Goal: Feedback & Contribution: Submit feedback/report problem

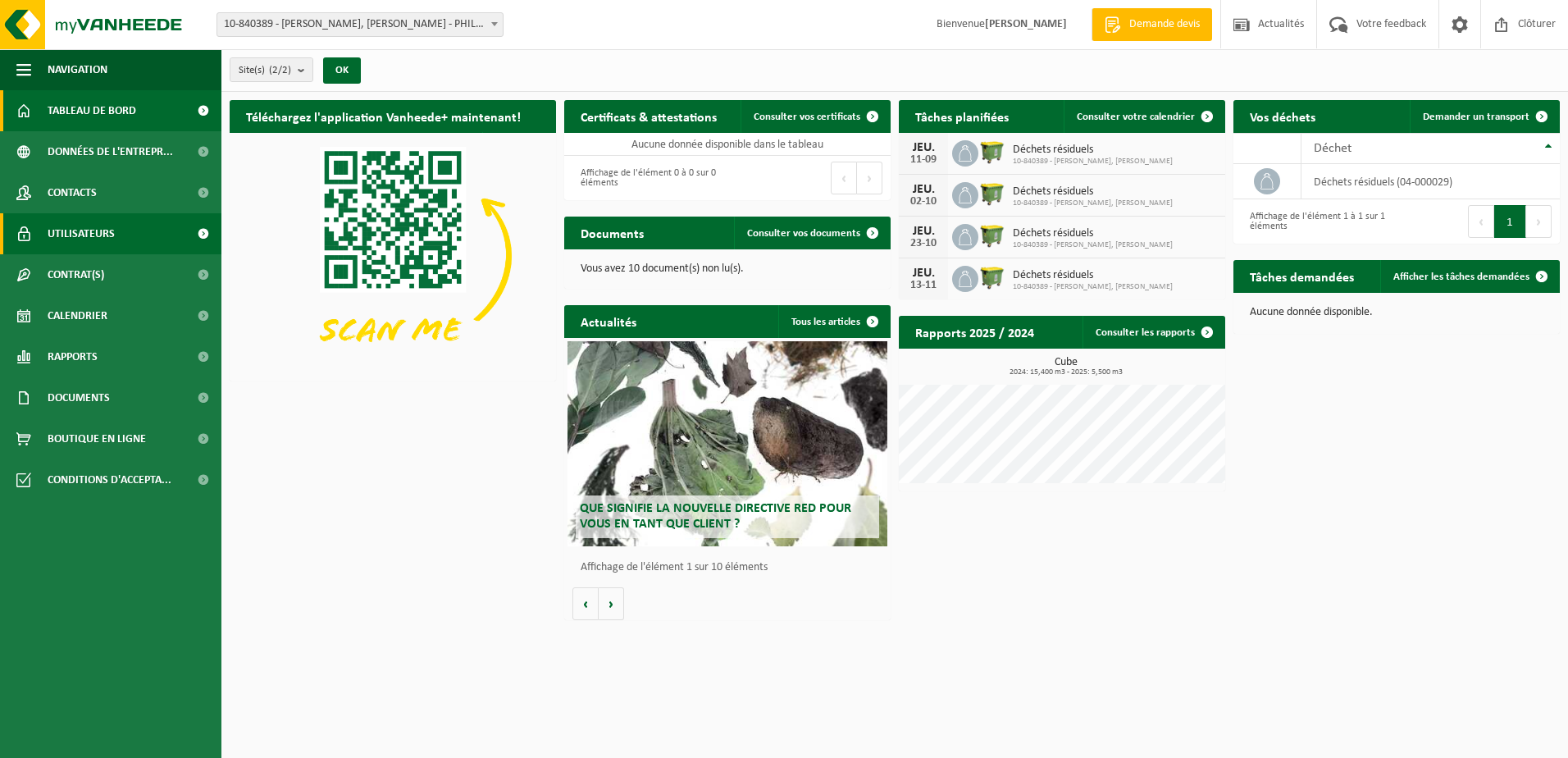
click at [116, 225] on link "Utilisateurs" at bounding box center [111, 234] width 221 height 41
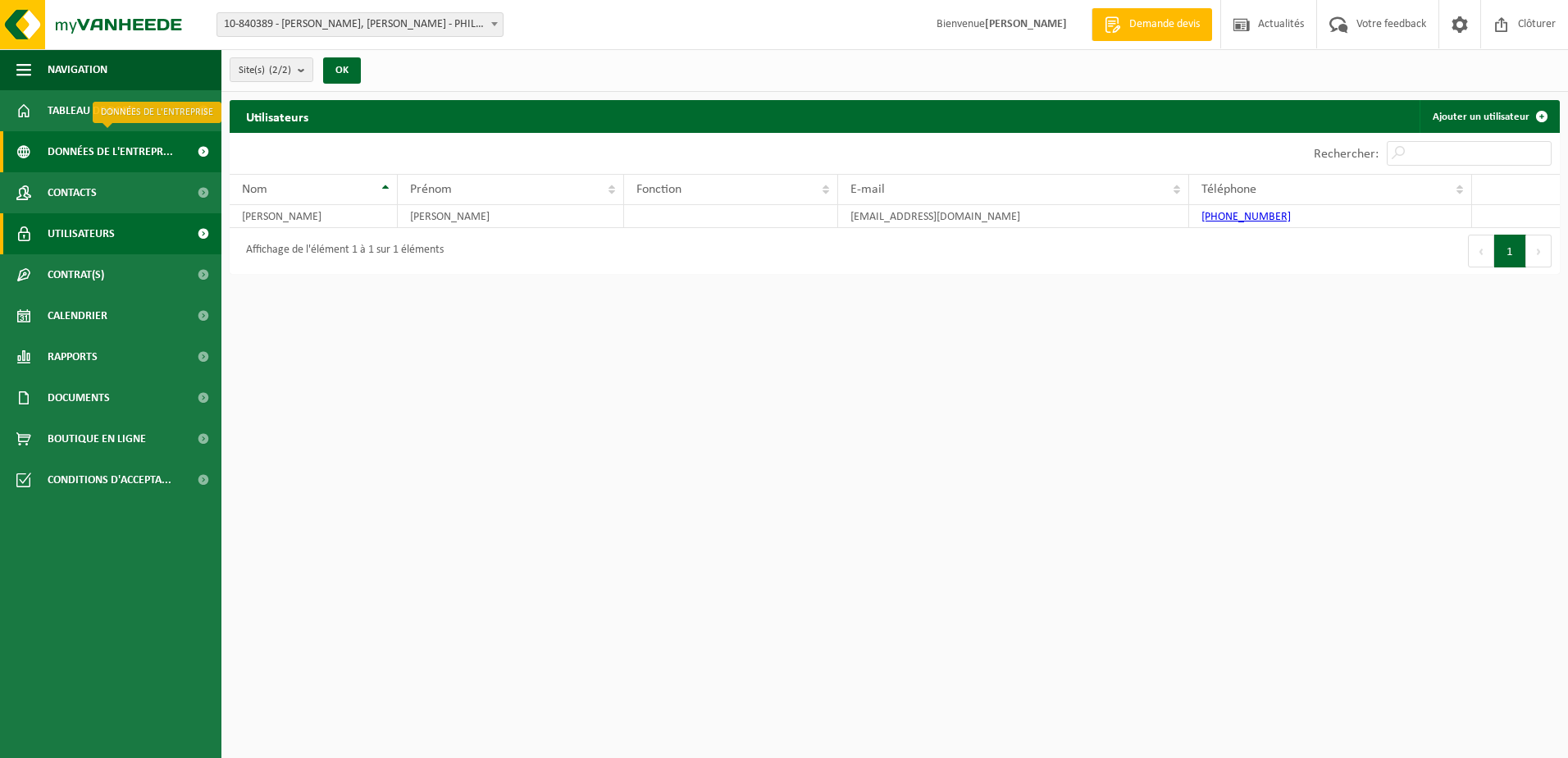
click at [91, 149] on span "Données de l'entrepr..." at bounding box center [111, 152] width 126 height 41
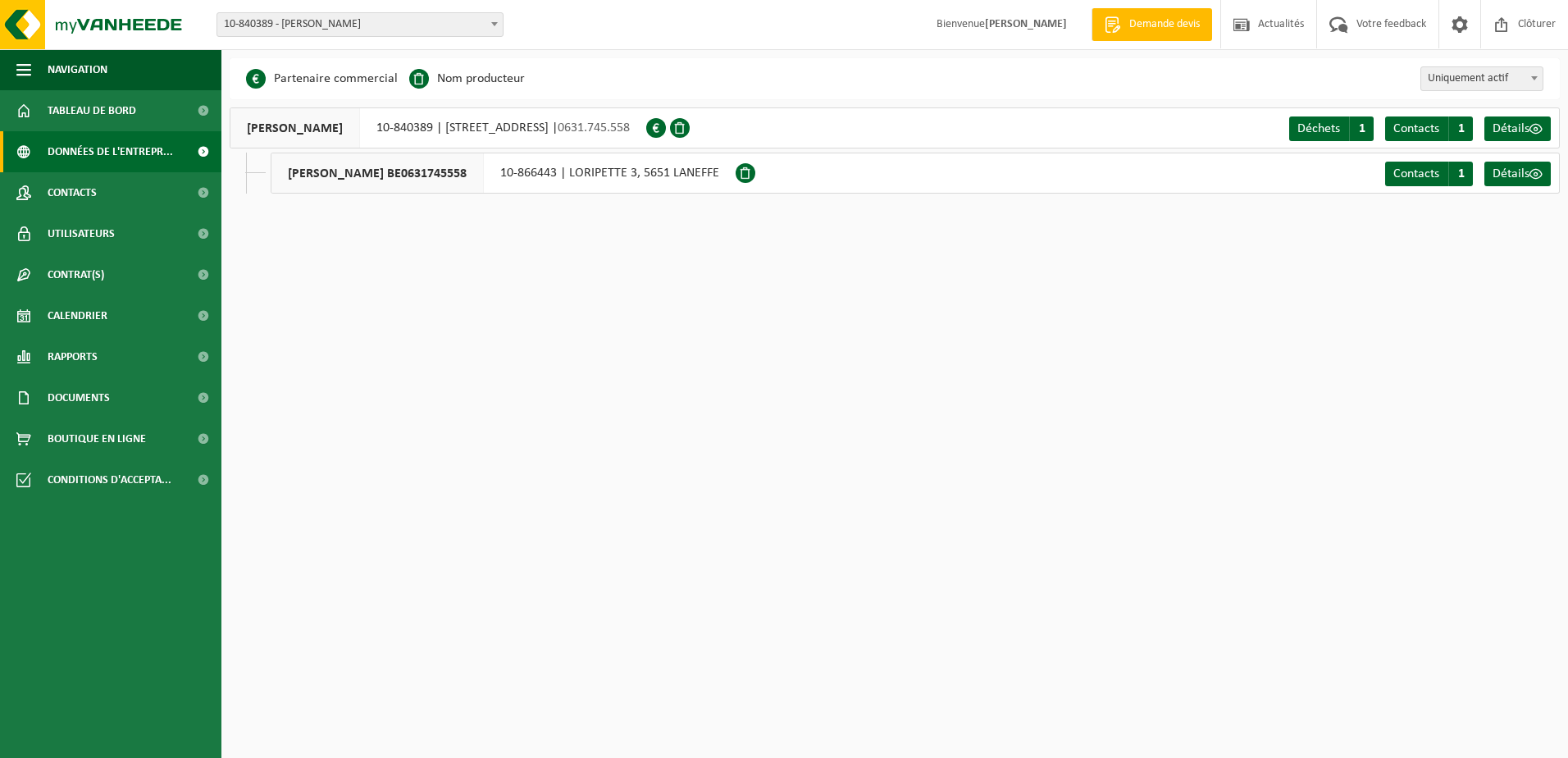
drag, startPoint x: 759, startPoint y: 172, endPoint x: 706, endPoint y: 191, distance: 56.3
click at [755, 172] on span at bounding box center [745, 172] width 20 height 20
click at [666, 132] on span at bounding box center [656, 127] width 20 height 20
click at [100, 195] on link "Contacts" at bounding box center [111, 193] width 221 height 41
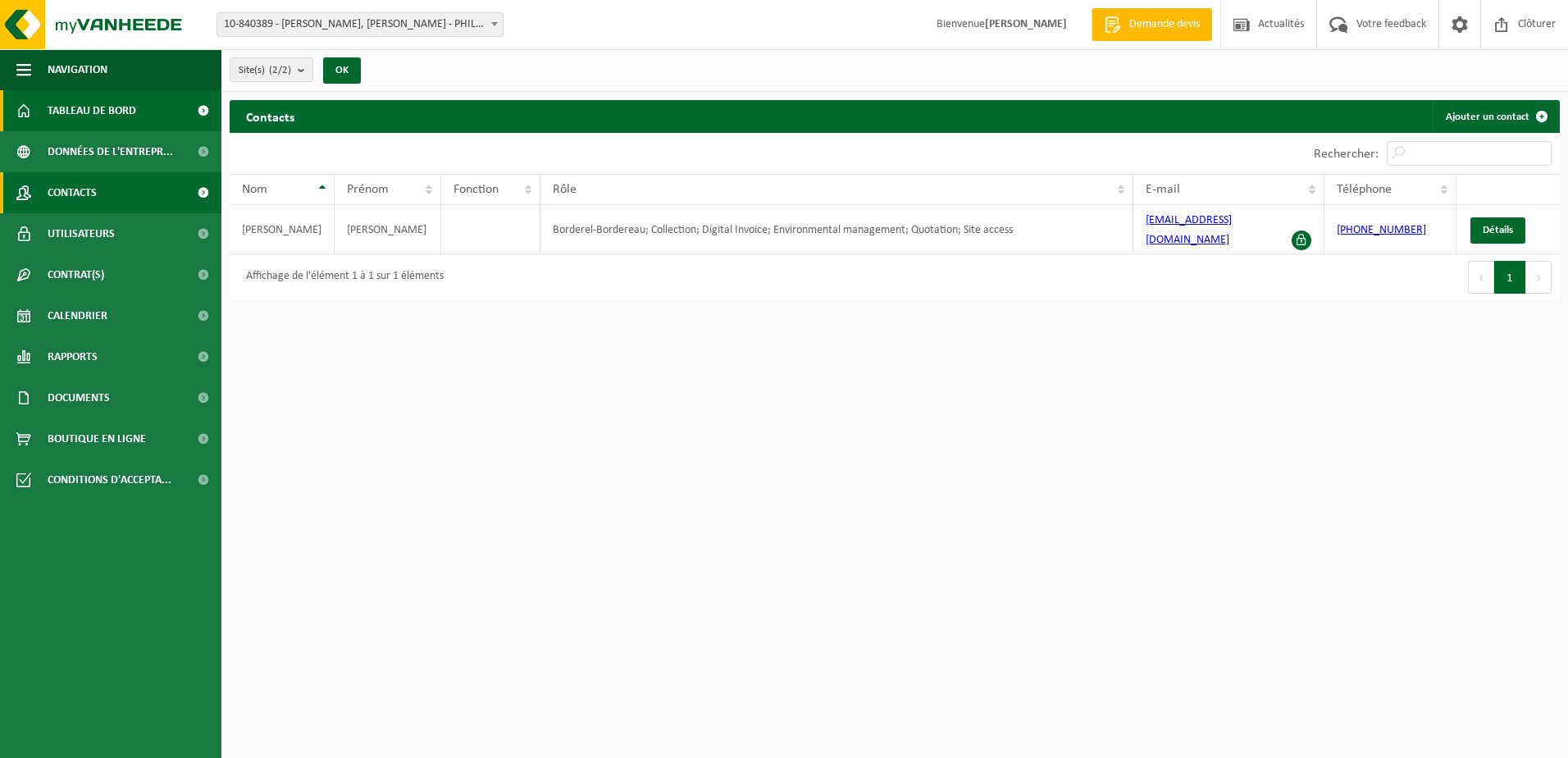
click at [116, 106] on span "Tableau de bord" at bounding box center [92, 111] width 89 height 41
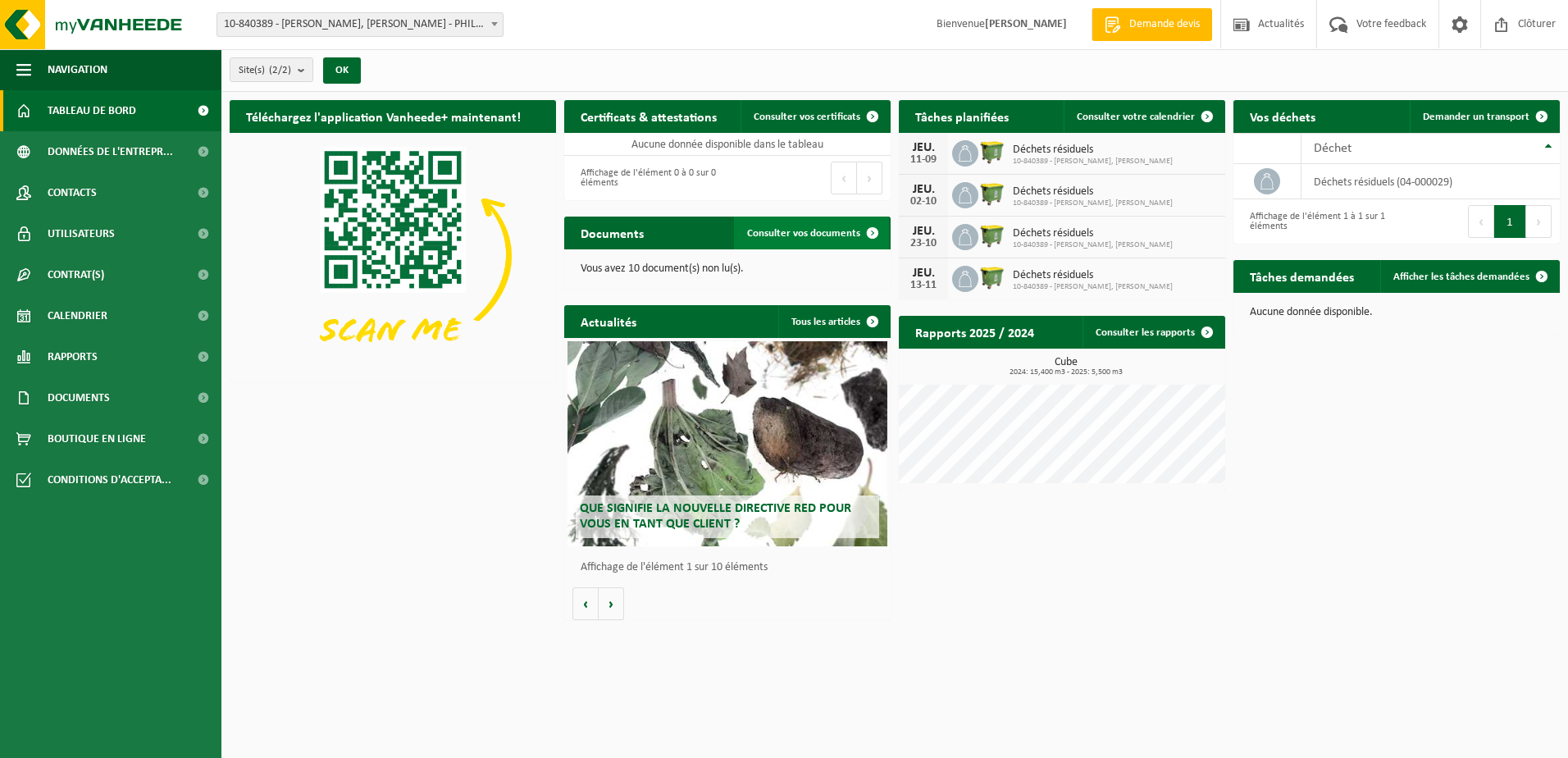
click at [807, 232] on span "Consulter vos documents" at bounding box center [803, 232] width 113 height 10
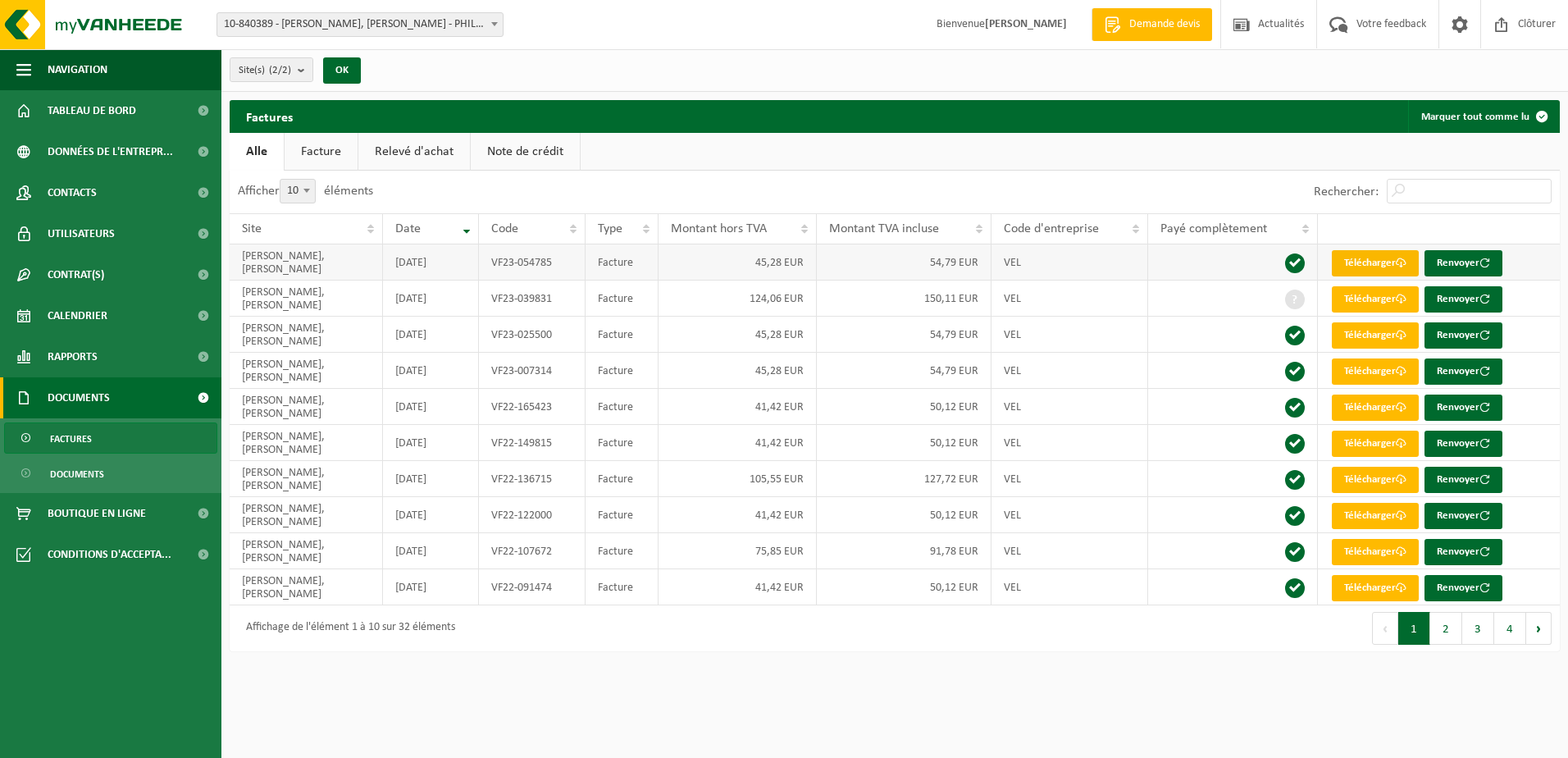
click at [1392, 256] on link "Télécharger" at bounding box center [1375, 263] width 87 height 26
click at [66, 200] on span "Contacts" at bounding box center [72, 193] width 50 height 41
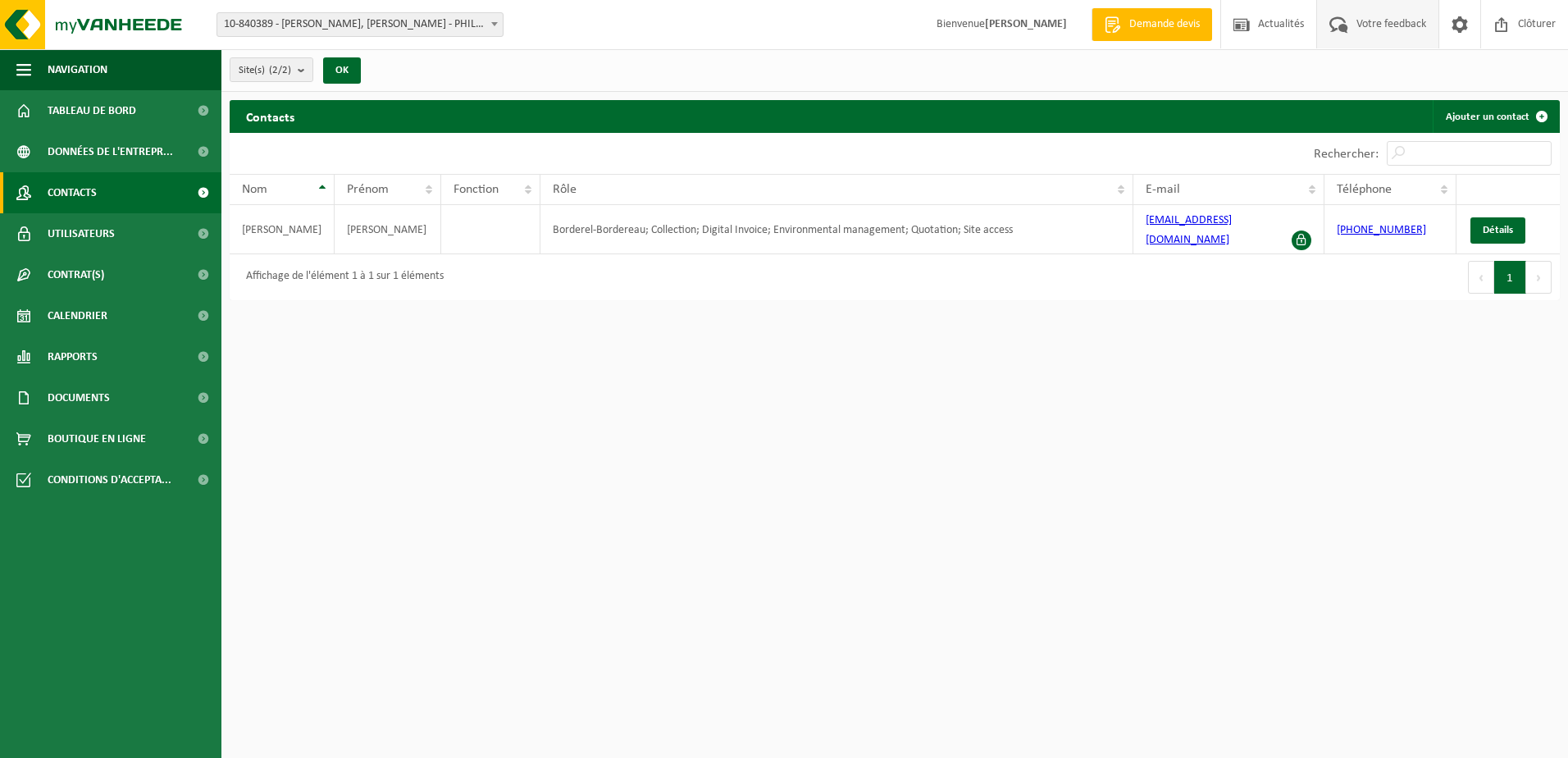
click at [1380, 27] on span "Votre feedback" at bounding box center [1391, 24] width 78 height 49
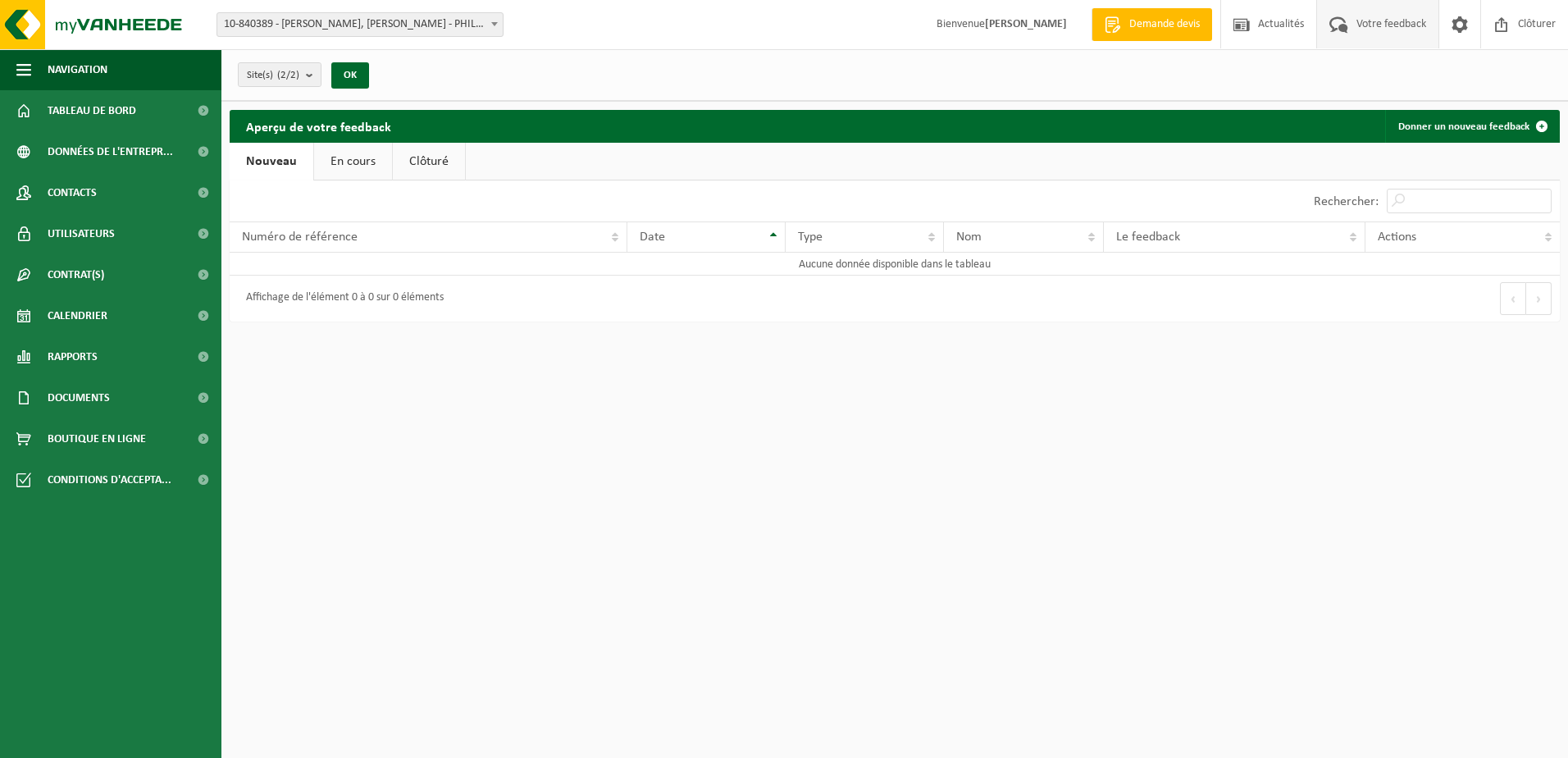
click at [346, 160] on link "En cours" at bounding box center [352, 161] width 78 height 37
drag, startPoint x: 432, startPoint y: 155, endPoint x: 425, endPoint y: 160, distance: 8.6
click at [431, 155] on link "Clôturé" at bounding box center [426, 161] width 72 height 37
click at [273, 161] on link "Nouveau" at bounding box center [269, 161] width 80 height 37
click at [1489, 122] on link "Donner un nouveau feedback" at bounding box center [1471, 126] width 173 height 33
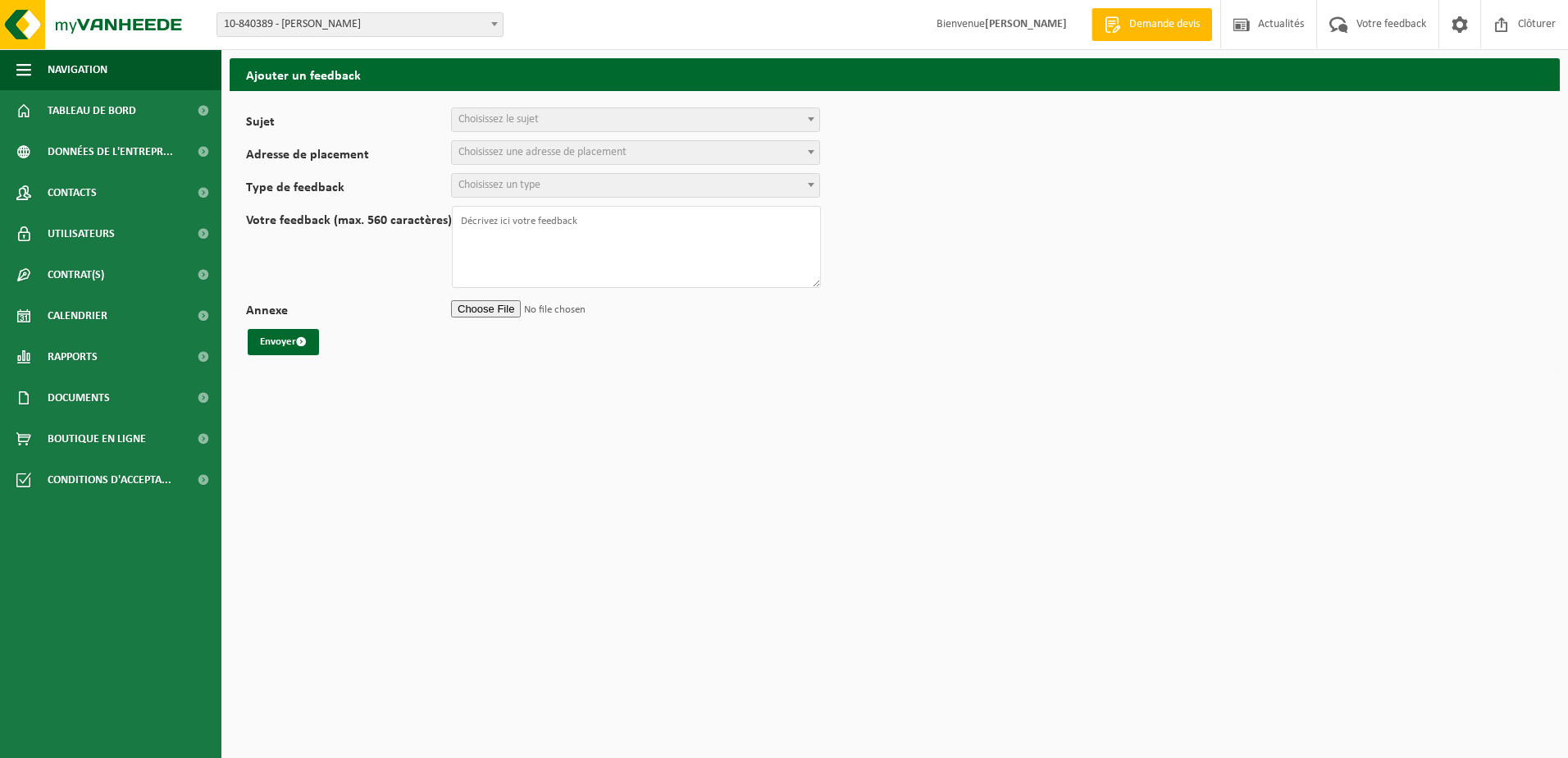
select select
click at [557, 110] on span "Choisissez le sujet" at bounding box center [635, 120] width 367 height 23
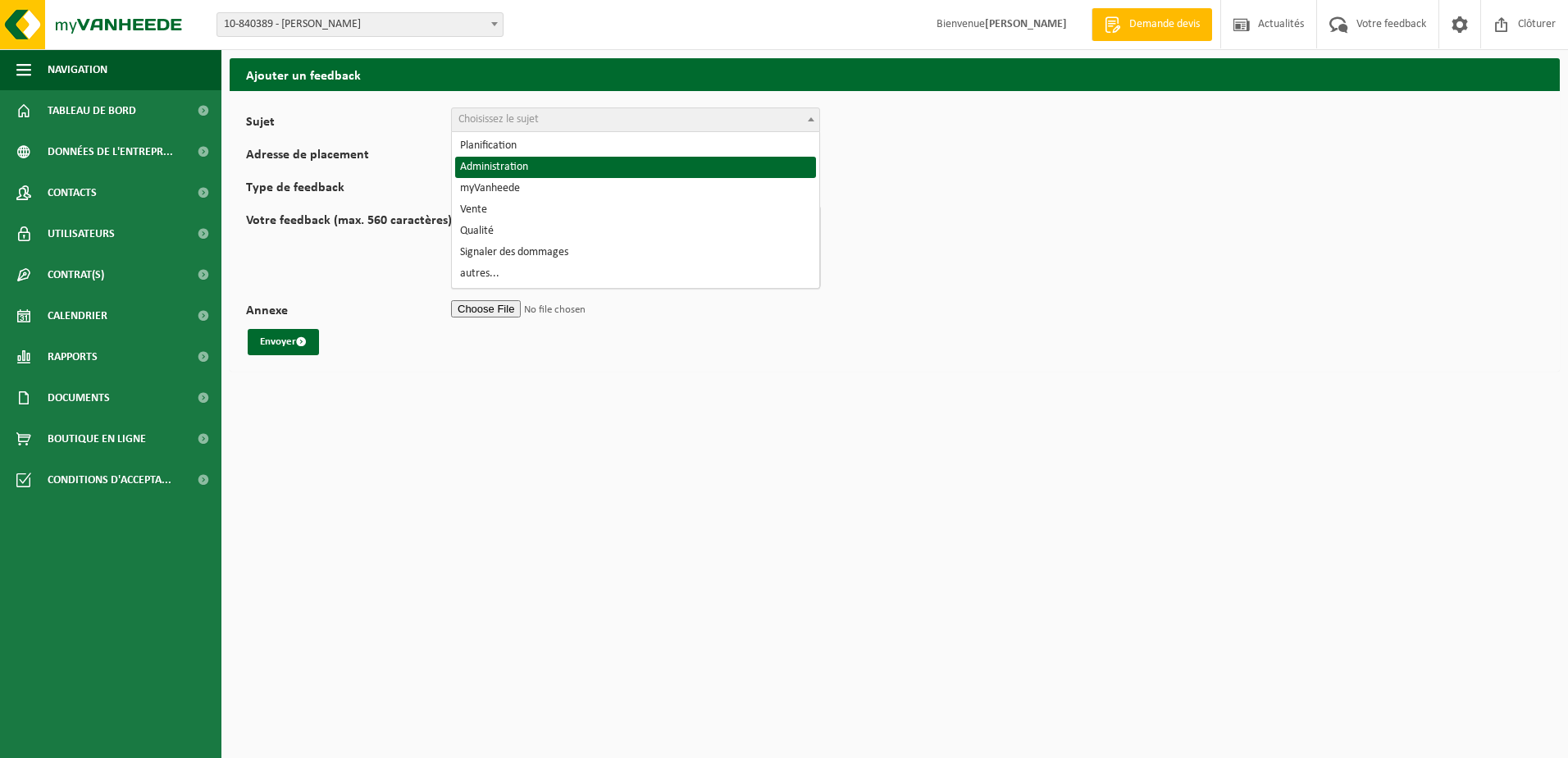
select select "7"
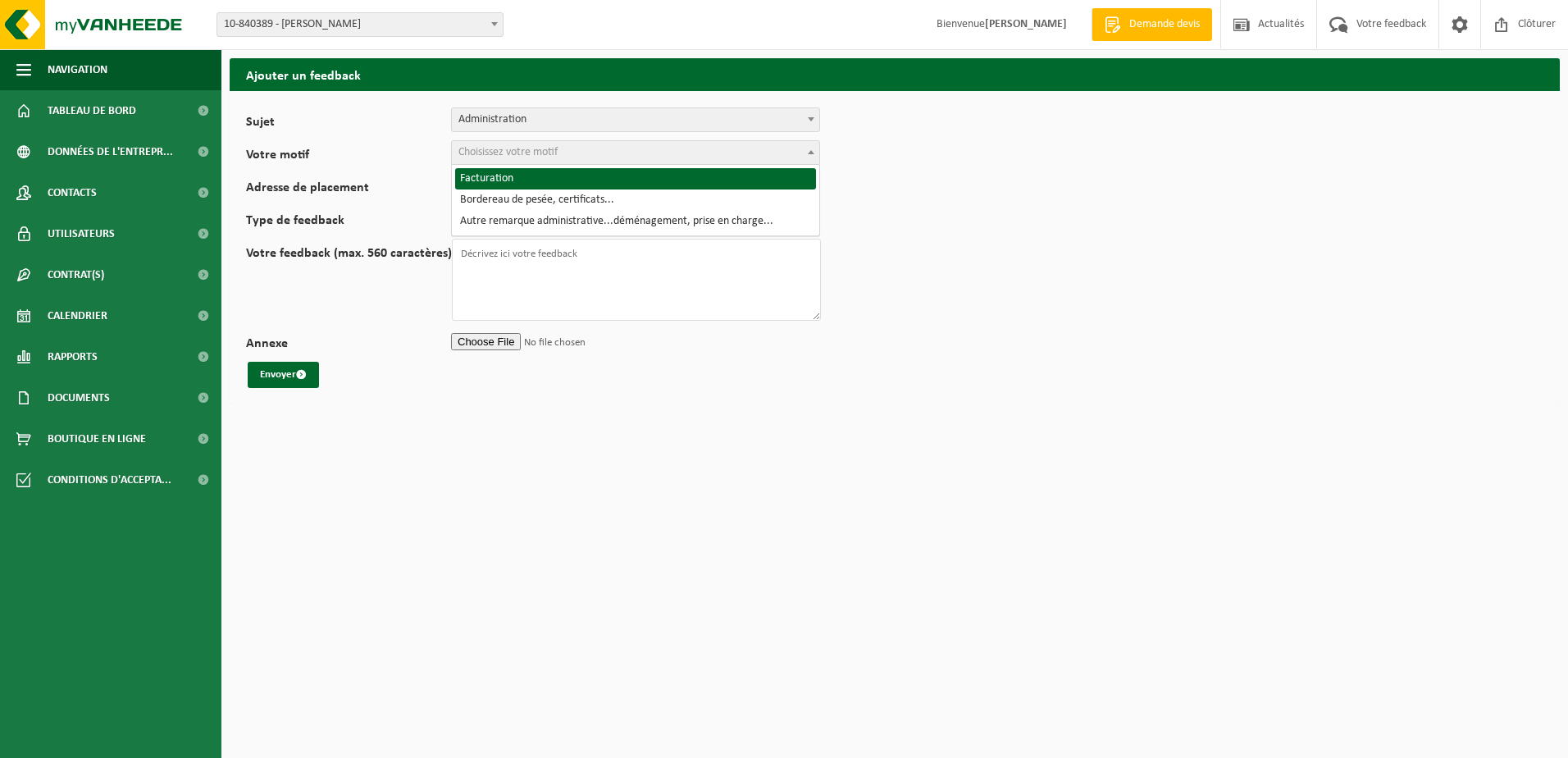
click at [548, 150] on span "Choisissez votre motif" at bounding box center [508, 152] width 99 height 12
select select "8"
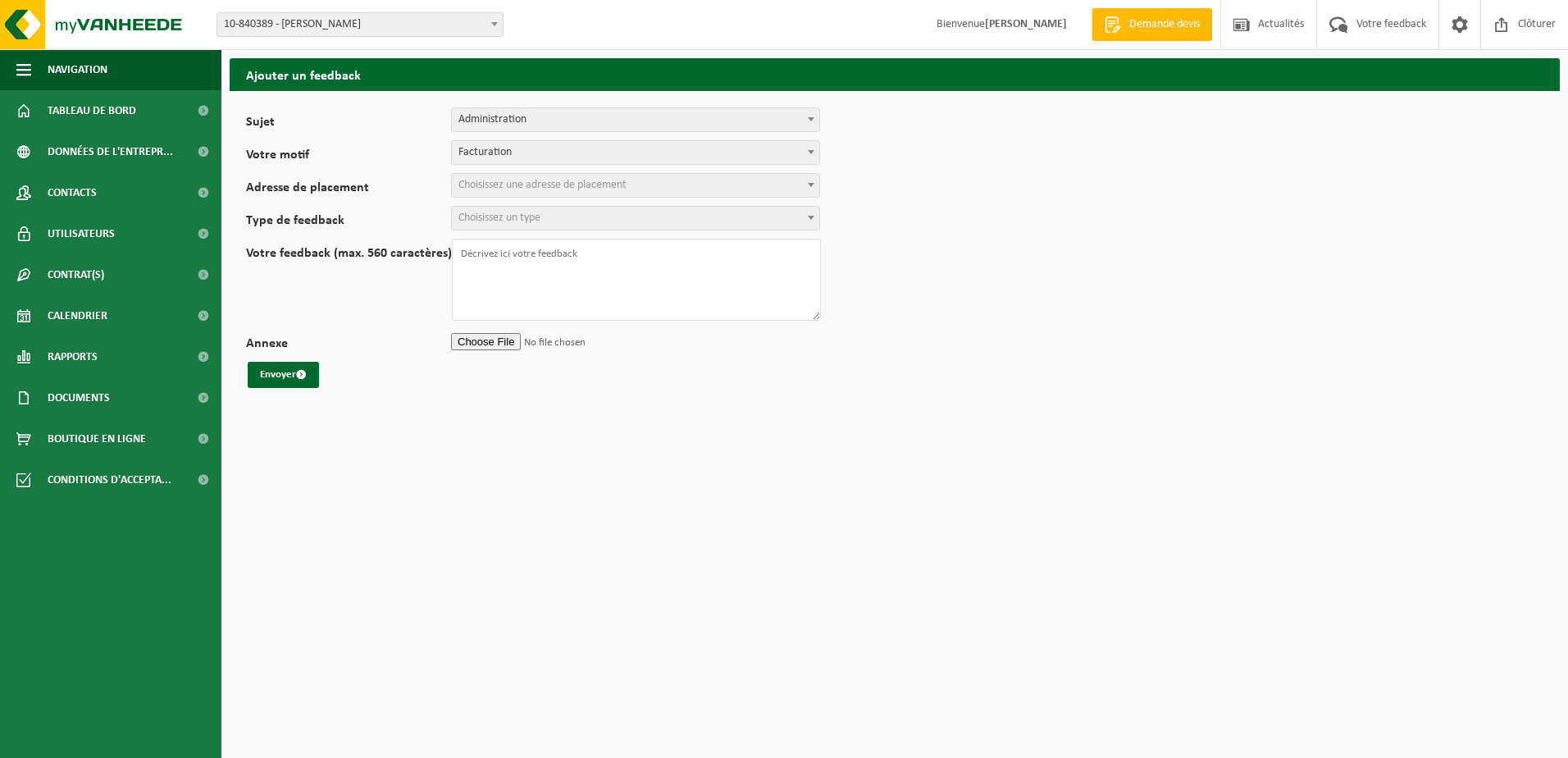
click at [530, 184] on span "Choisissez une adresse de placement" at bounding box center [542, 185] width 168 height 12
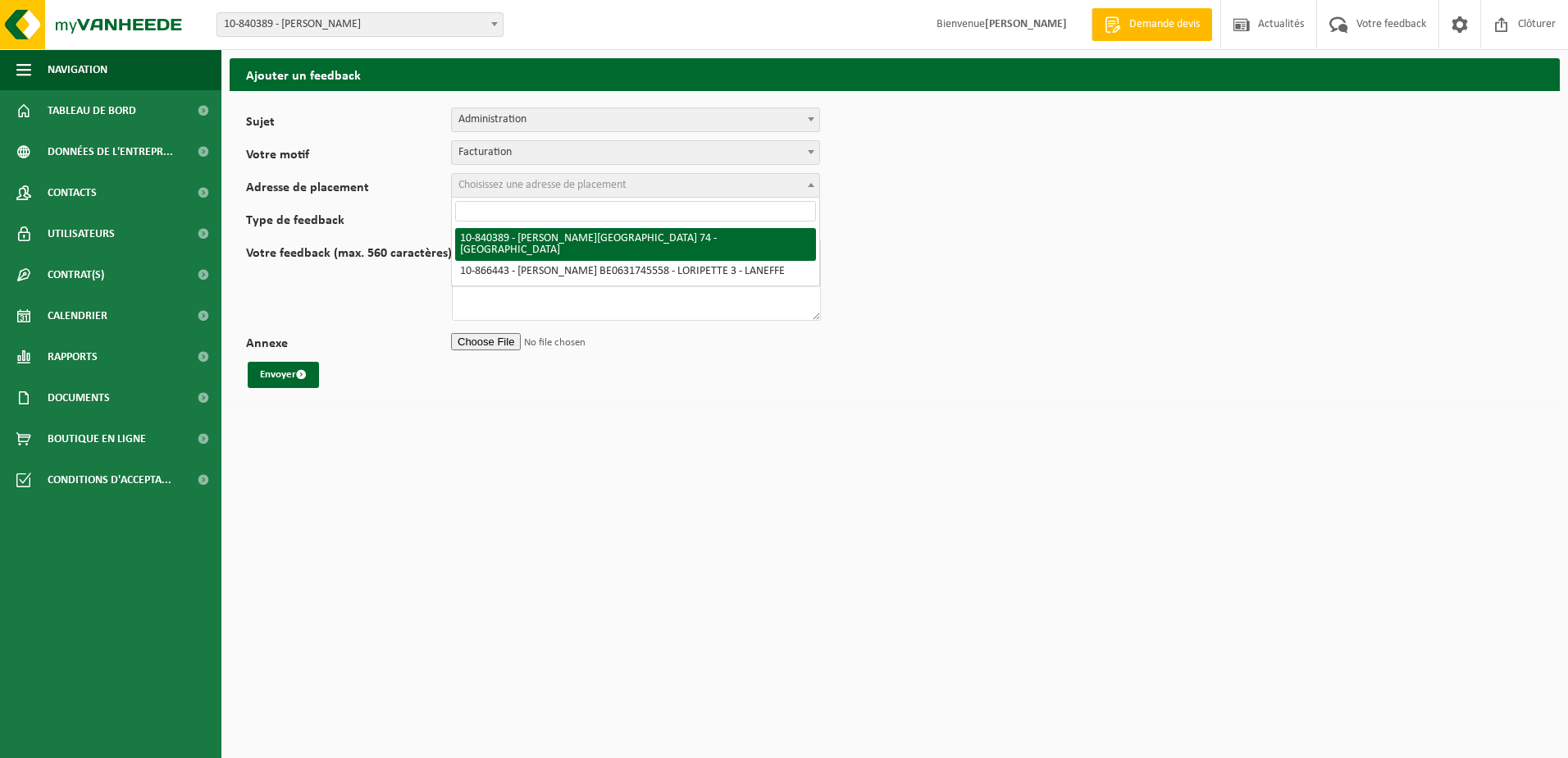
select select "92240"
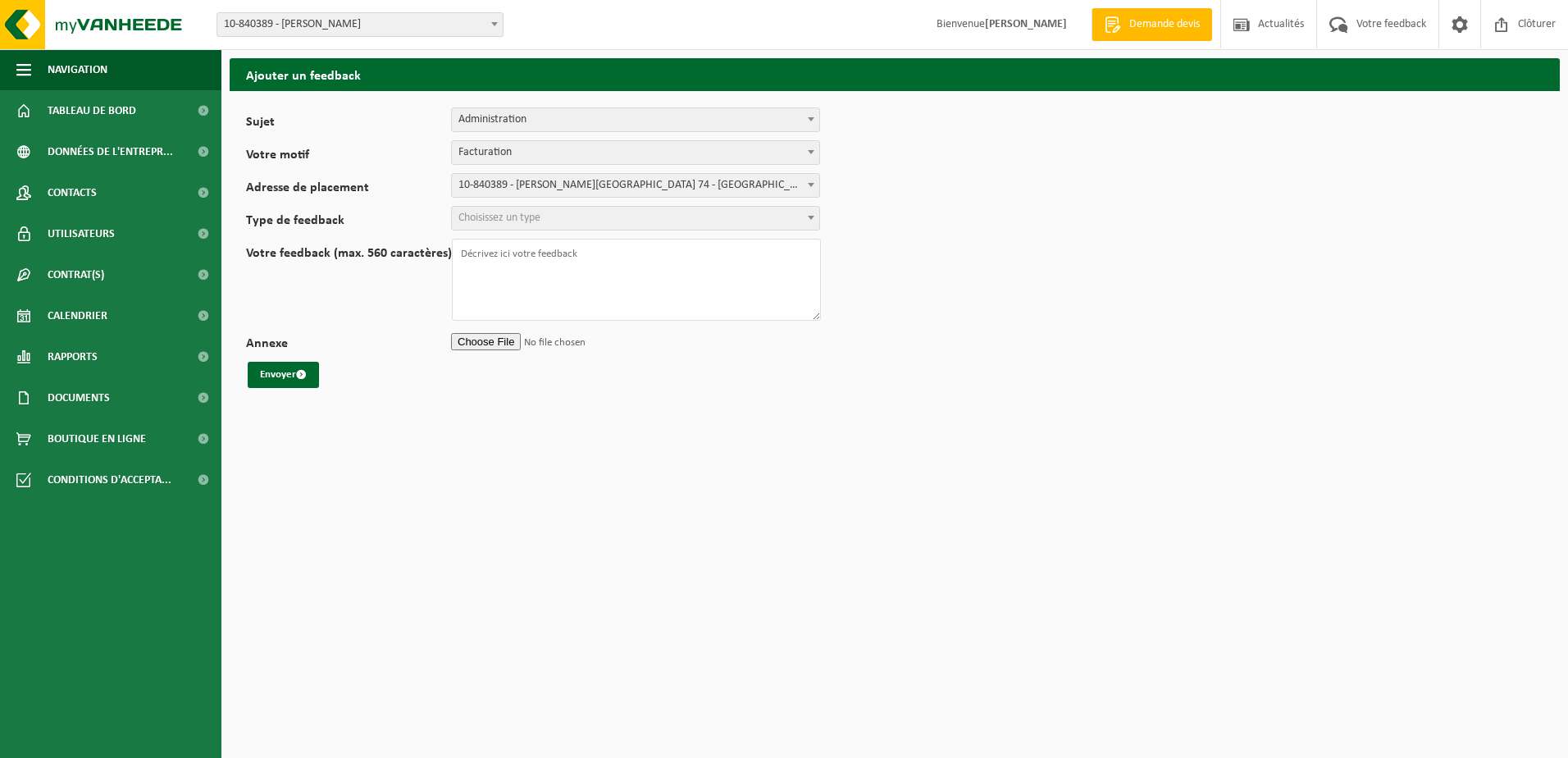
click at [506, 216] on span "Choisissez un type" at bounding box center [500, 217] width 82 height 12
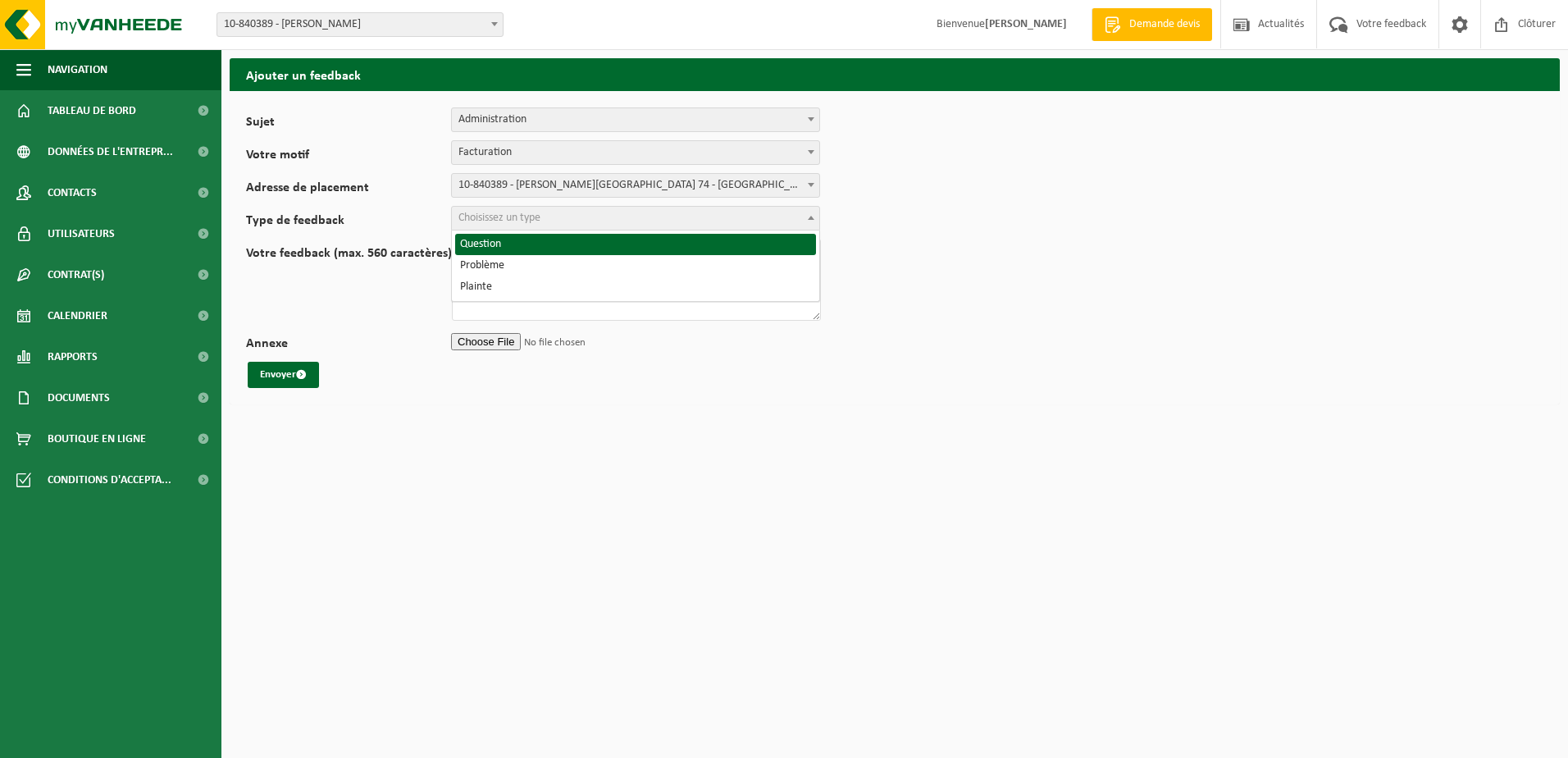
select select "QUE"
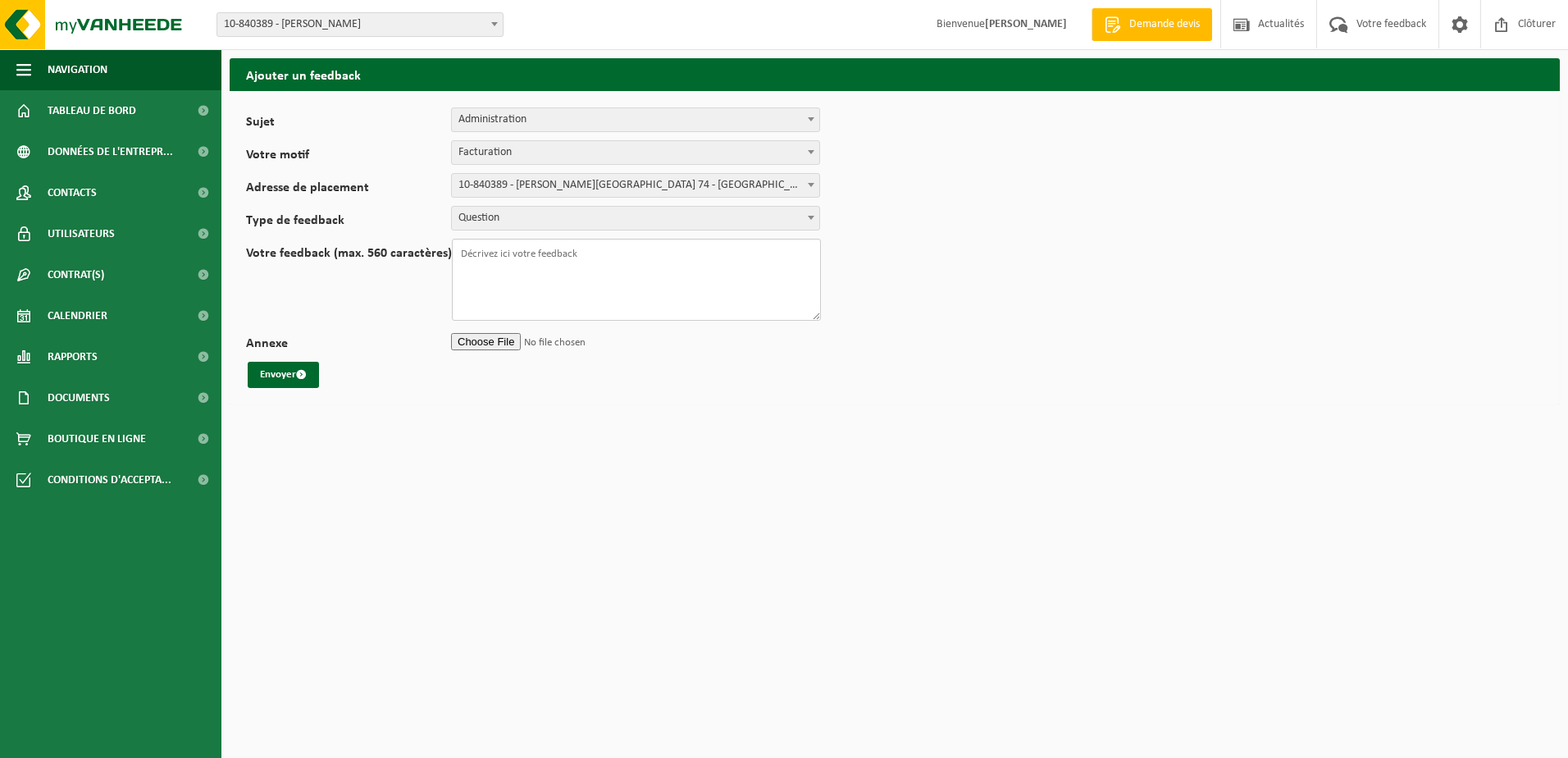
click at [522, 246] on textarea "Votre feedback (max. 560 caractères)" at bounding box center [636, 280] width 369 height 82
type textarea "bonjour serait il possible de mettre mes données de facturation a jour numéro d…"
click at [297, 378] on button "Envoyer" at bounding box center [283, 375] width 71 height 26
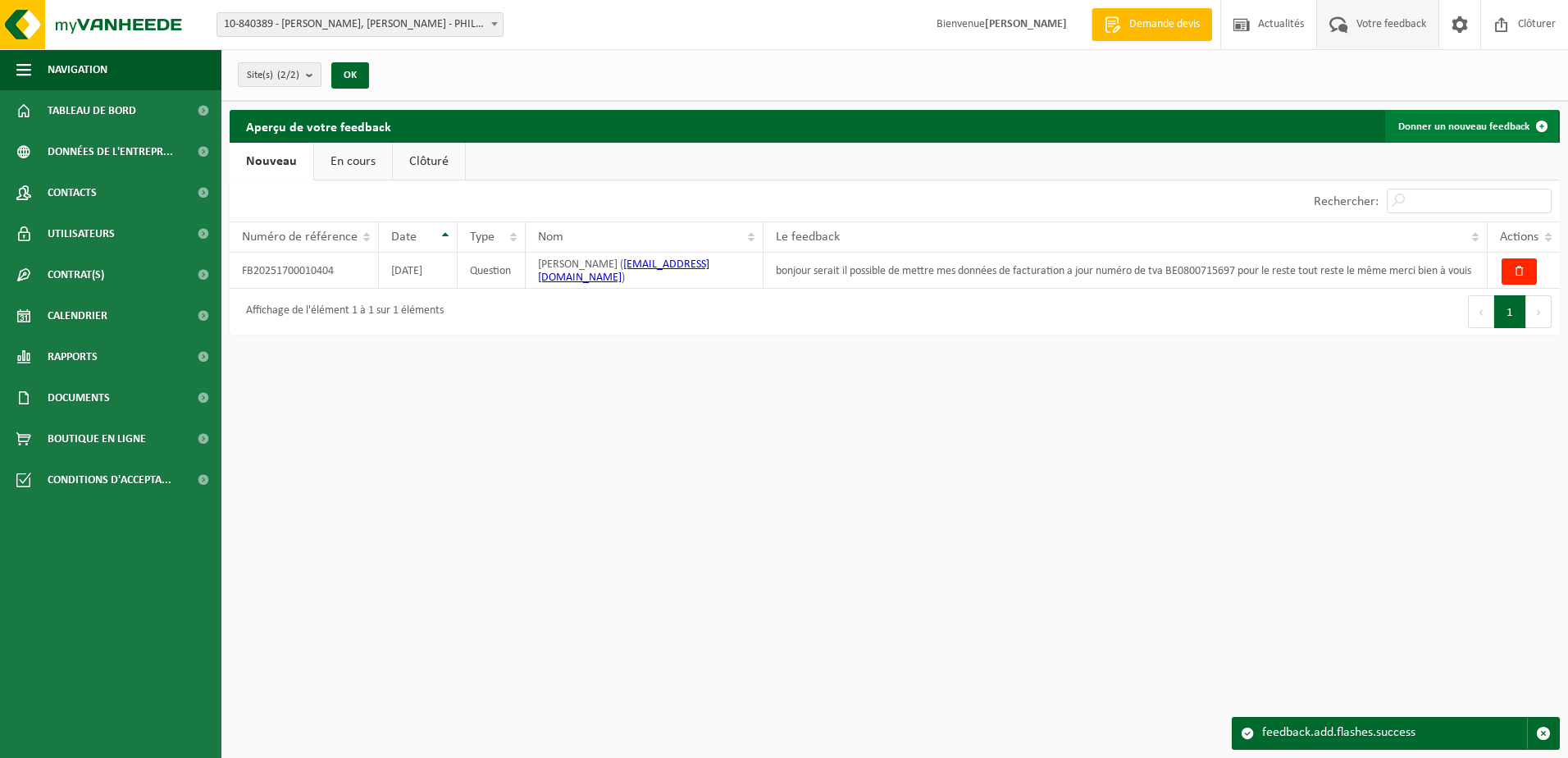
click at [1475, 124] on link "Donner un nouveau feedback" at bounding box center [1471, 126] width 173 height 33
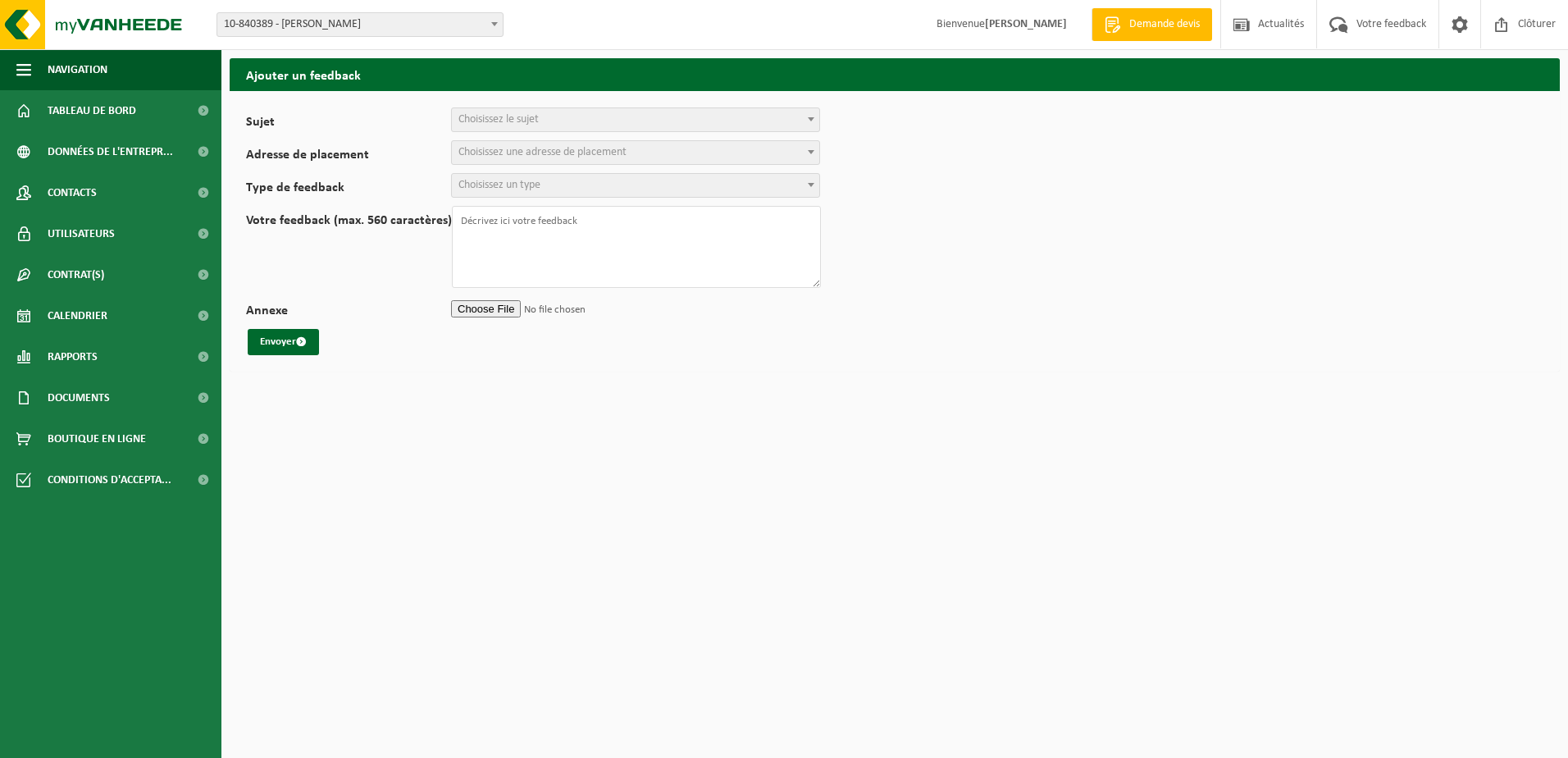
select select
click at [651, 168] on form "Sujet Planification Administration myVanheede Vente Qualité Signaler des dommag…" at bounding box center [895, 231] width 1298 height 247
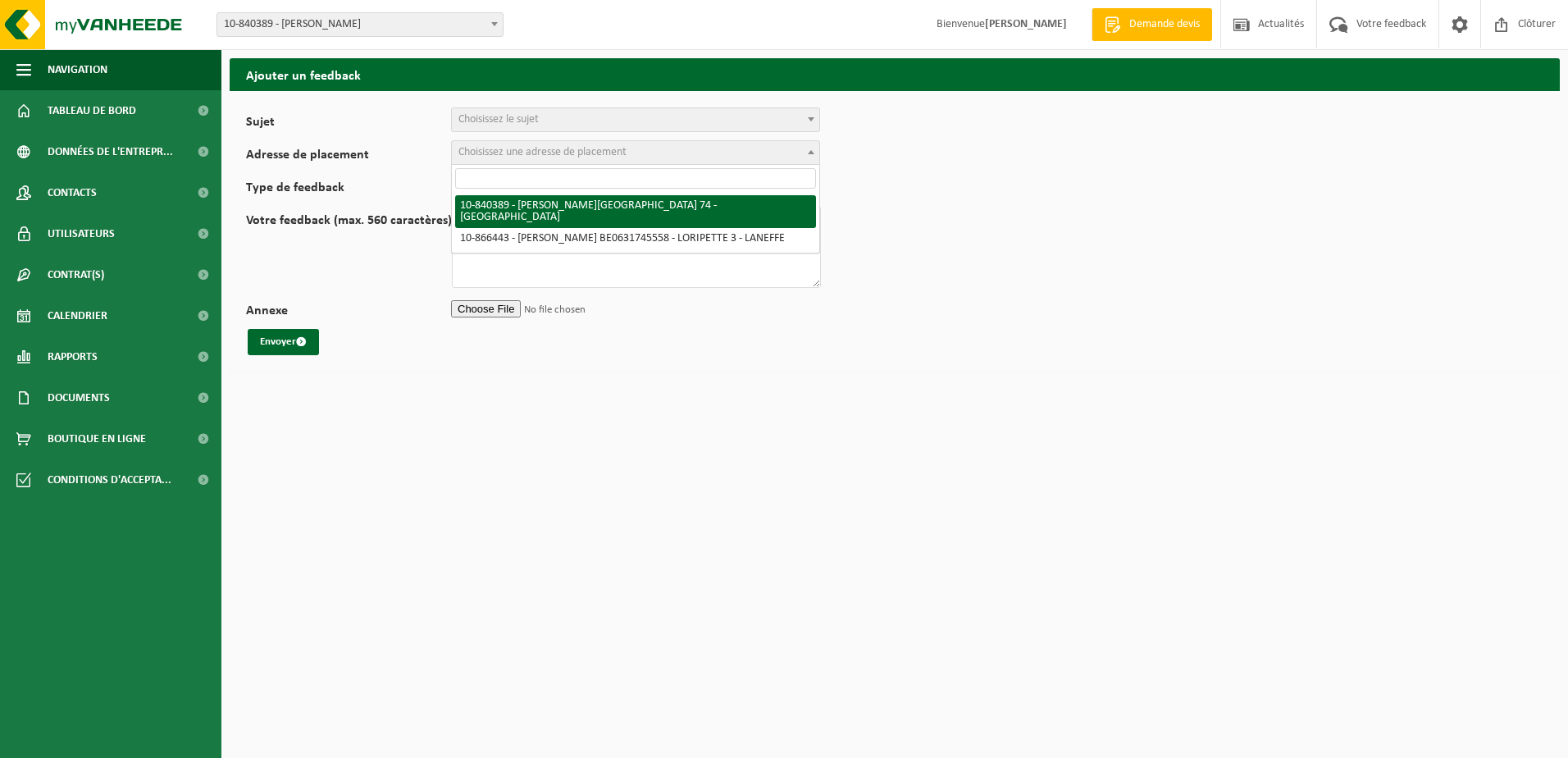
click at [651, 146] on span "Choisissez une adresse de placement" at bounding box center [635, 153] width 367 height 23
select select "92240"
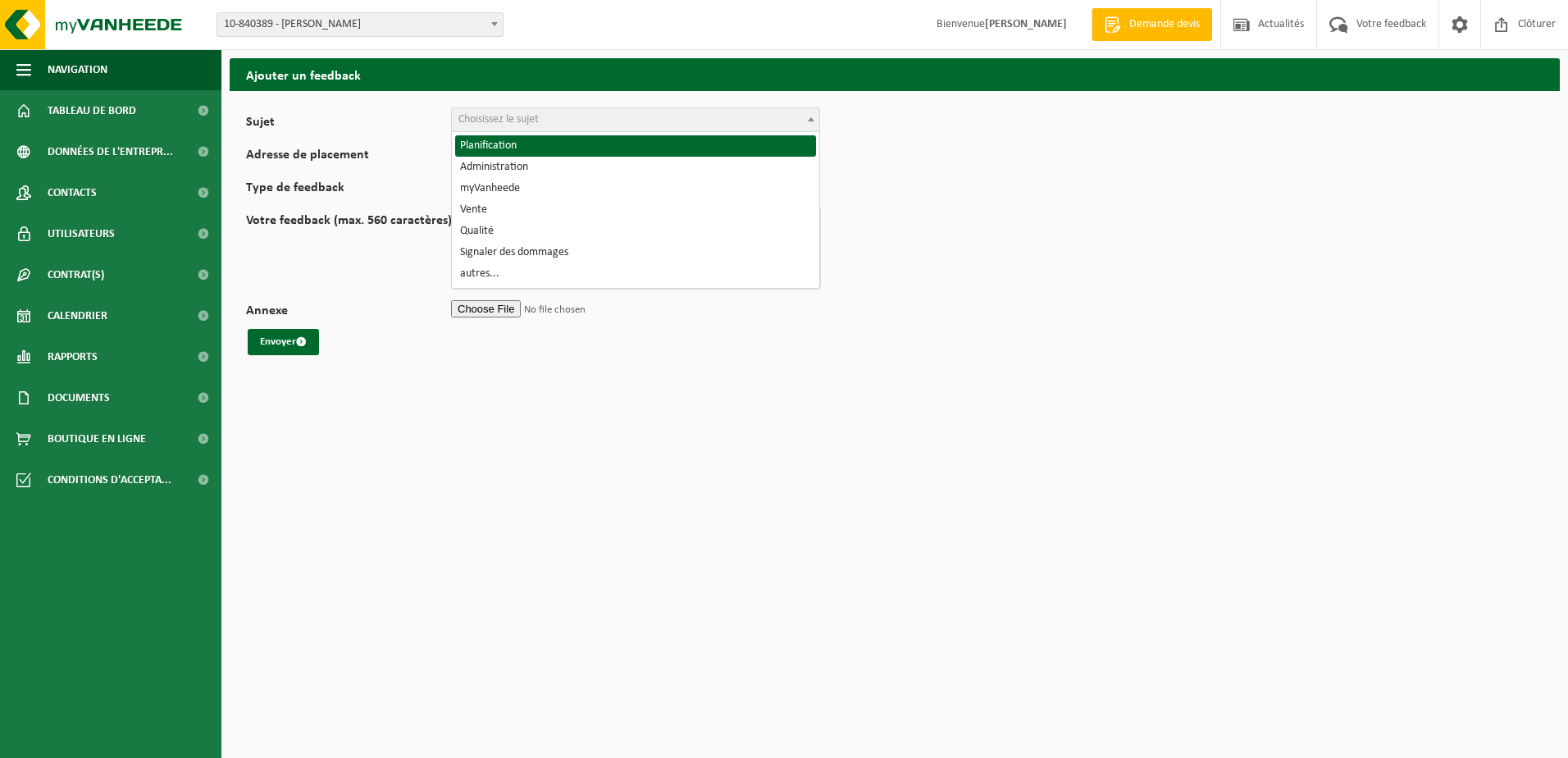
click at [635, 126] on span "Choisissez le sujet" at bounding box center [635, 120] width 367 height 23
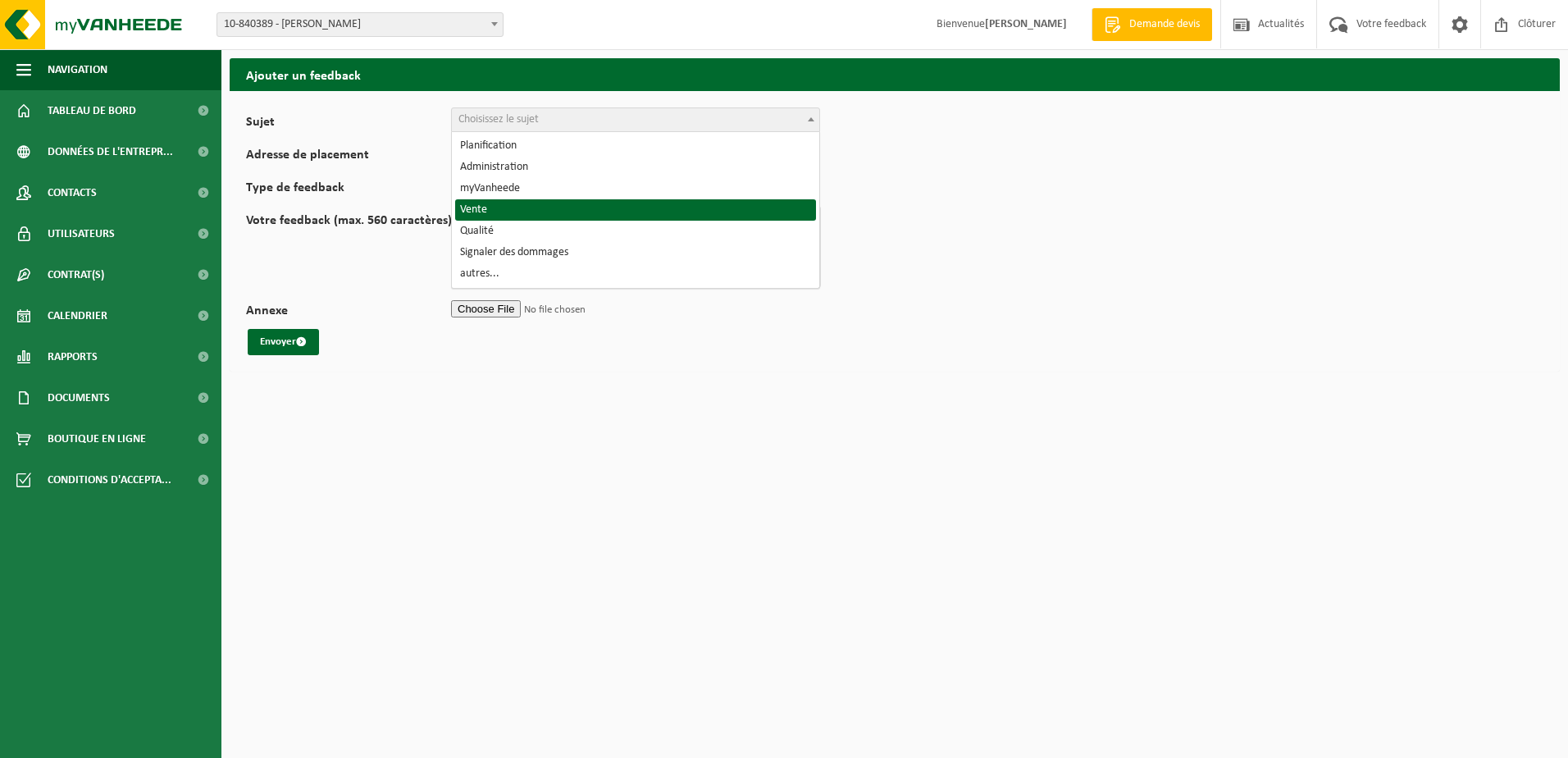
drag, startPoint x: 378, startPoint y: 296, endPoint x: 399, endPoint y: 297, distance: 21.0
click at [395, 297] on div "Annexe" at bounding box center [542, 308] width 590 height 24
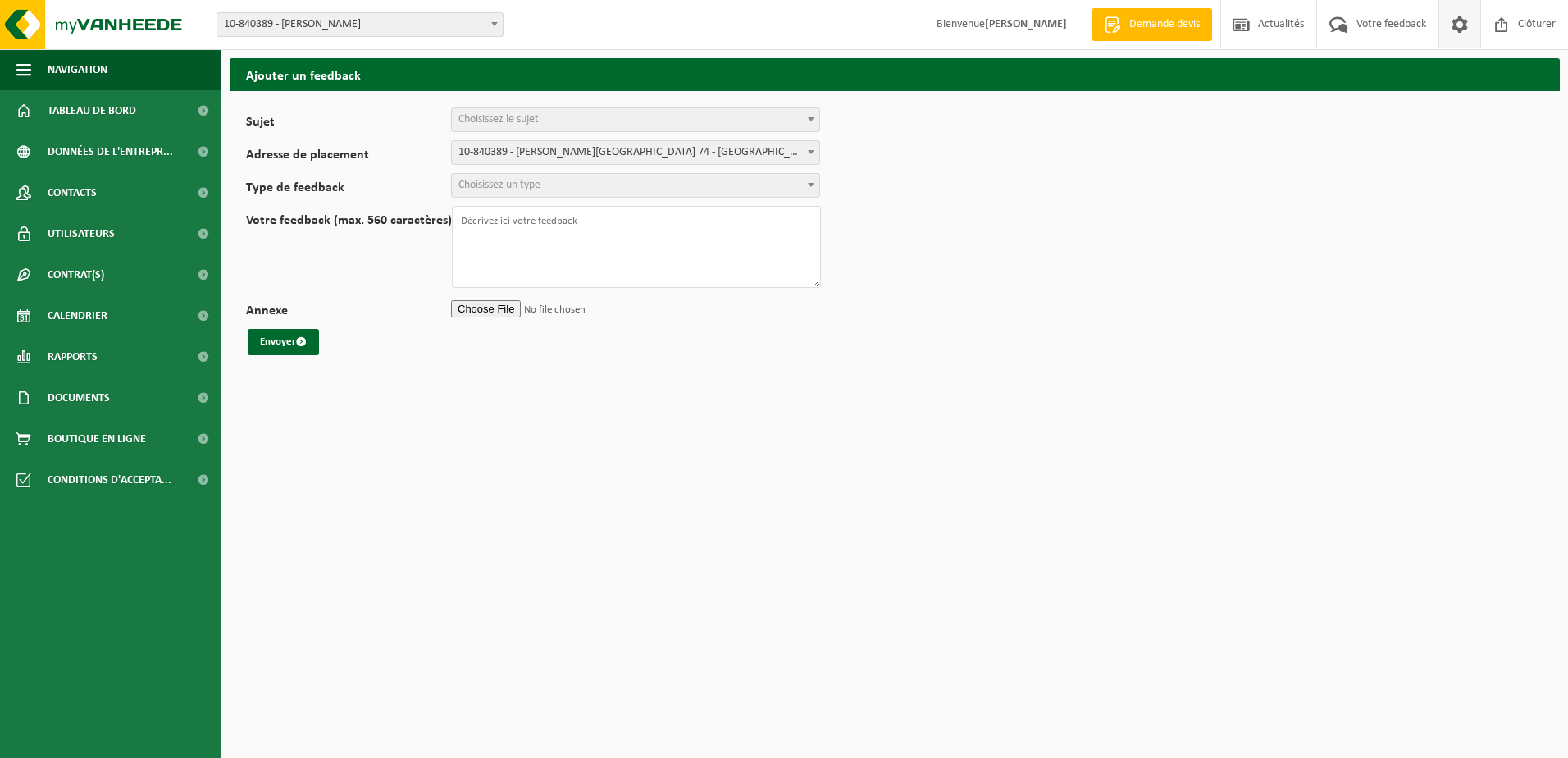
click at [1454, 26] on span at bounding box center [1460, 24] width 24 height 49
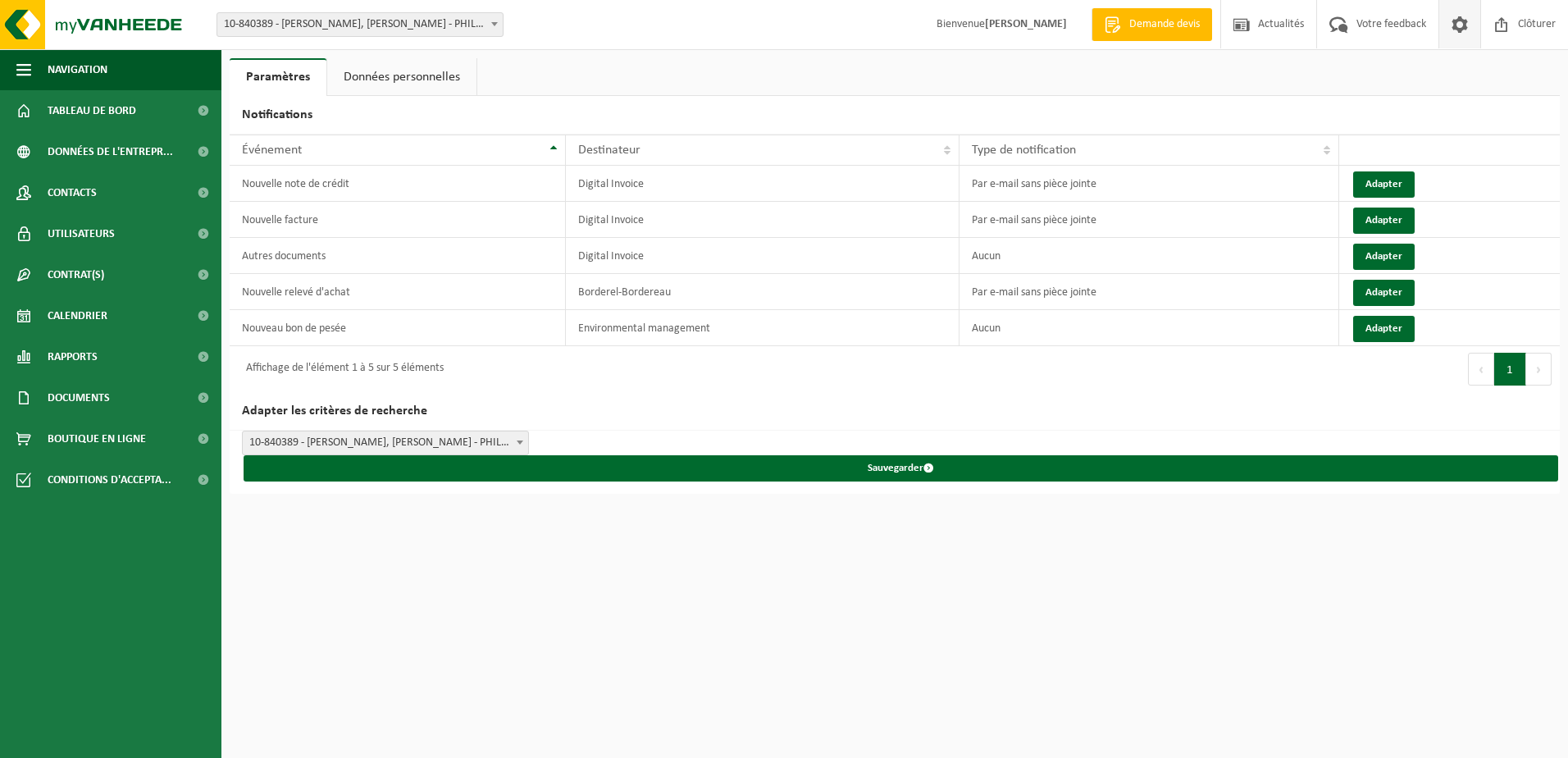
click at [409, 79] on link "Données personnelles" at bounding box center [401, 77] width 149 height 37
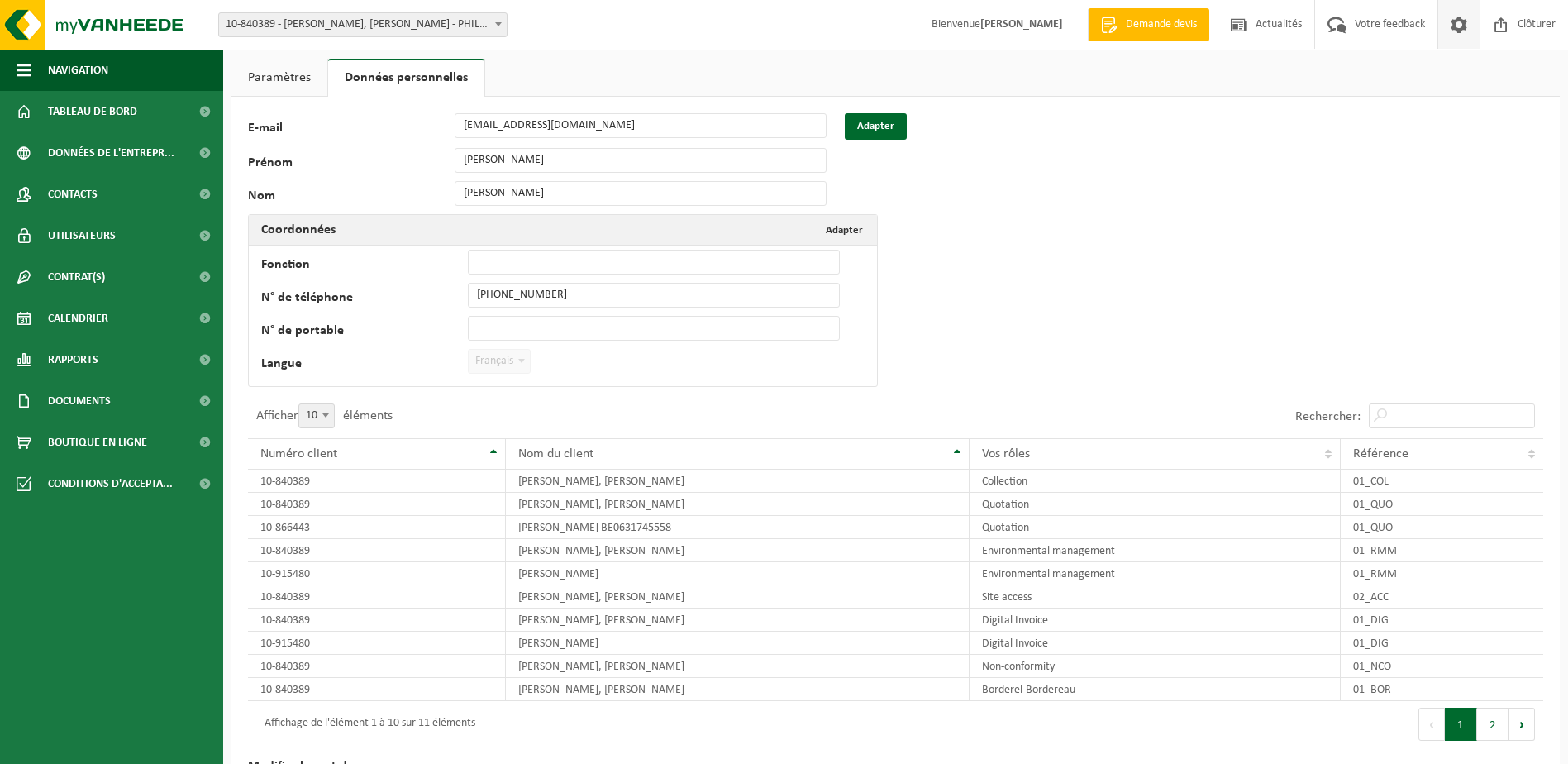
click at [267, 73] on link "Paramètres" at bounding box center [280, 77] width 96 height 38
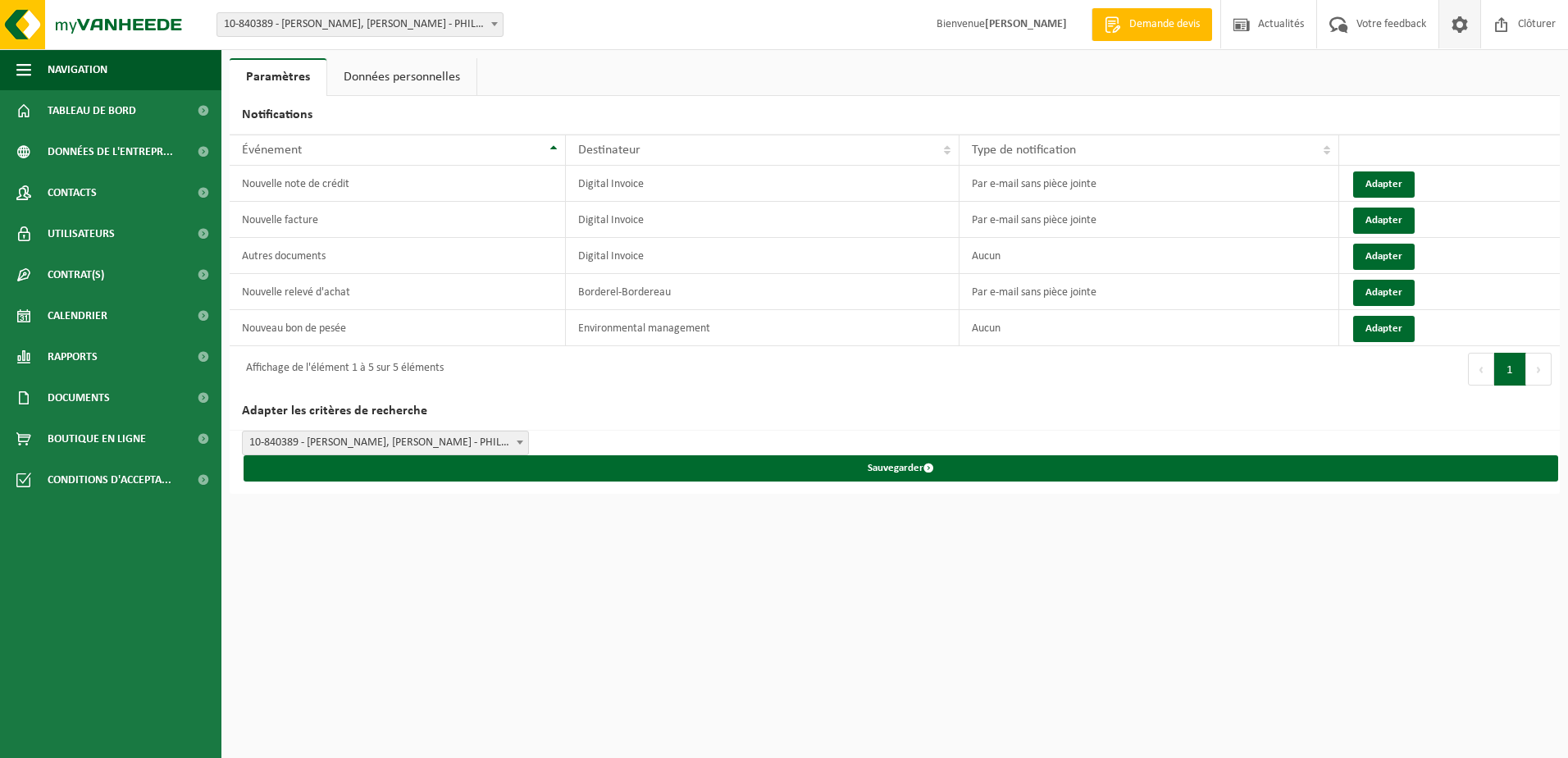
click at [369, 77] on link "Données personnelles" at bounding box center [401, 77] width 149 height 37
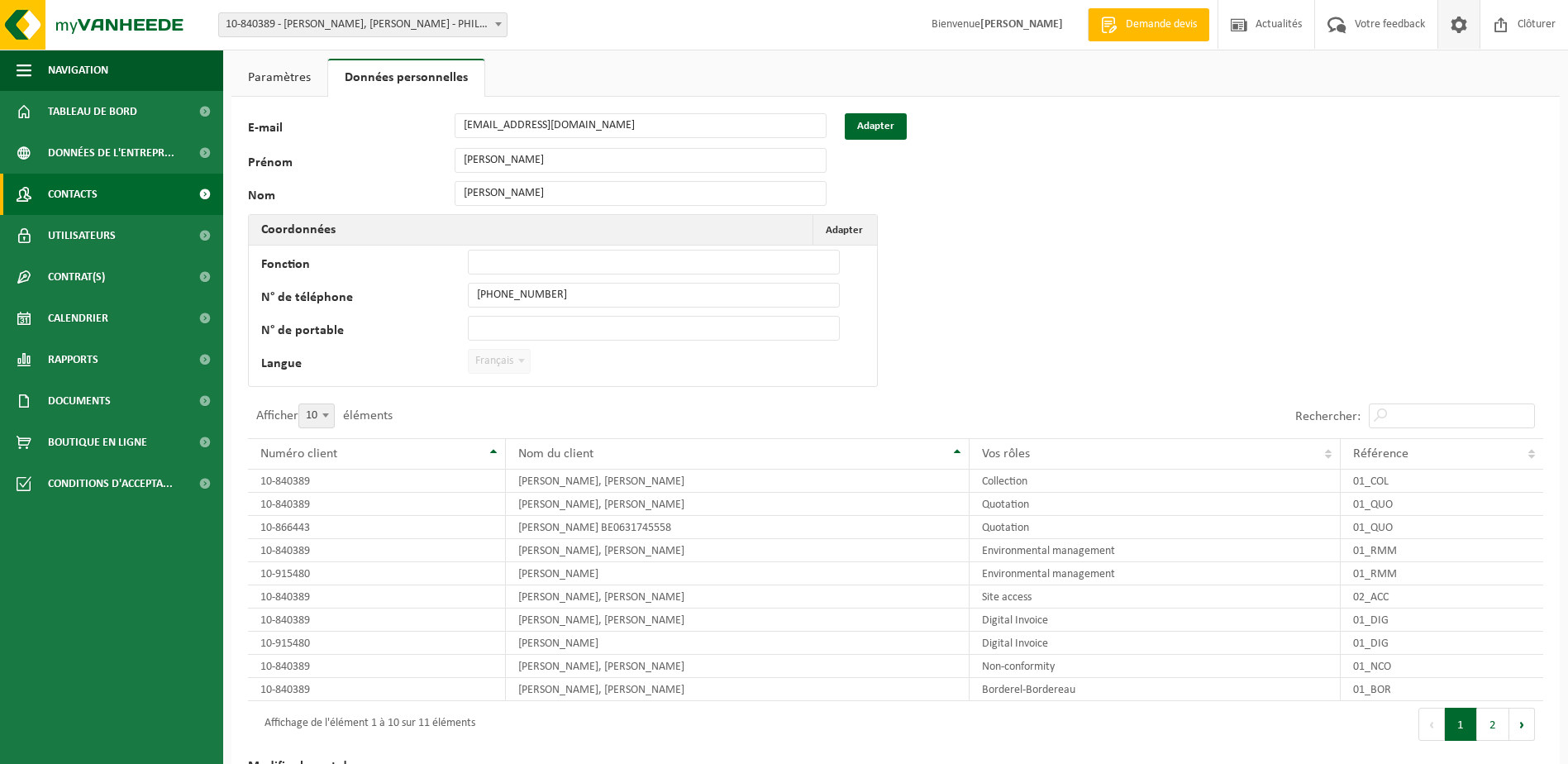
click at [108, 197] on link "Contacts" at bounding box center [111, 195] width 223 height 42
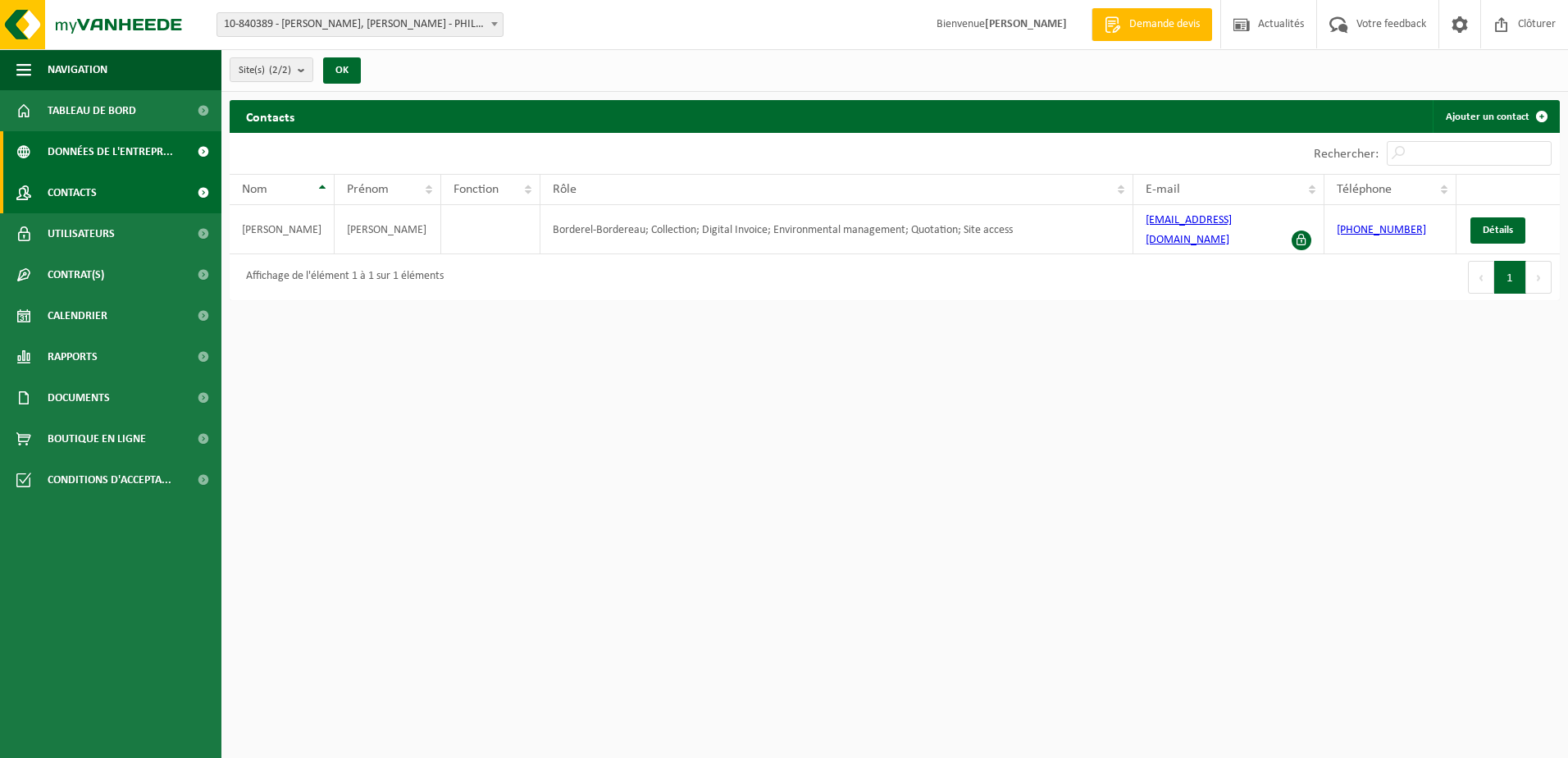
click at [148, 137] on span "Données de l'entrepr..." at bounding box center [111, 152] width 126 height 41
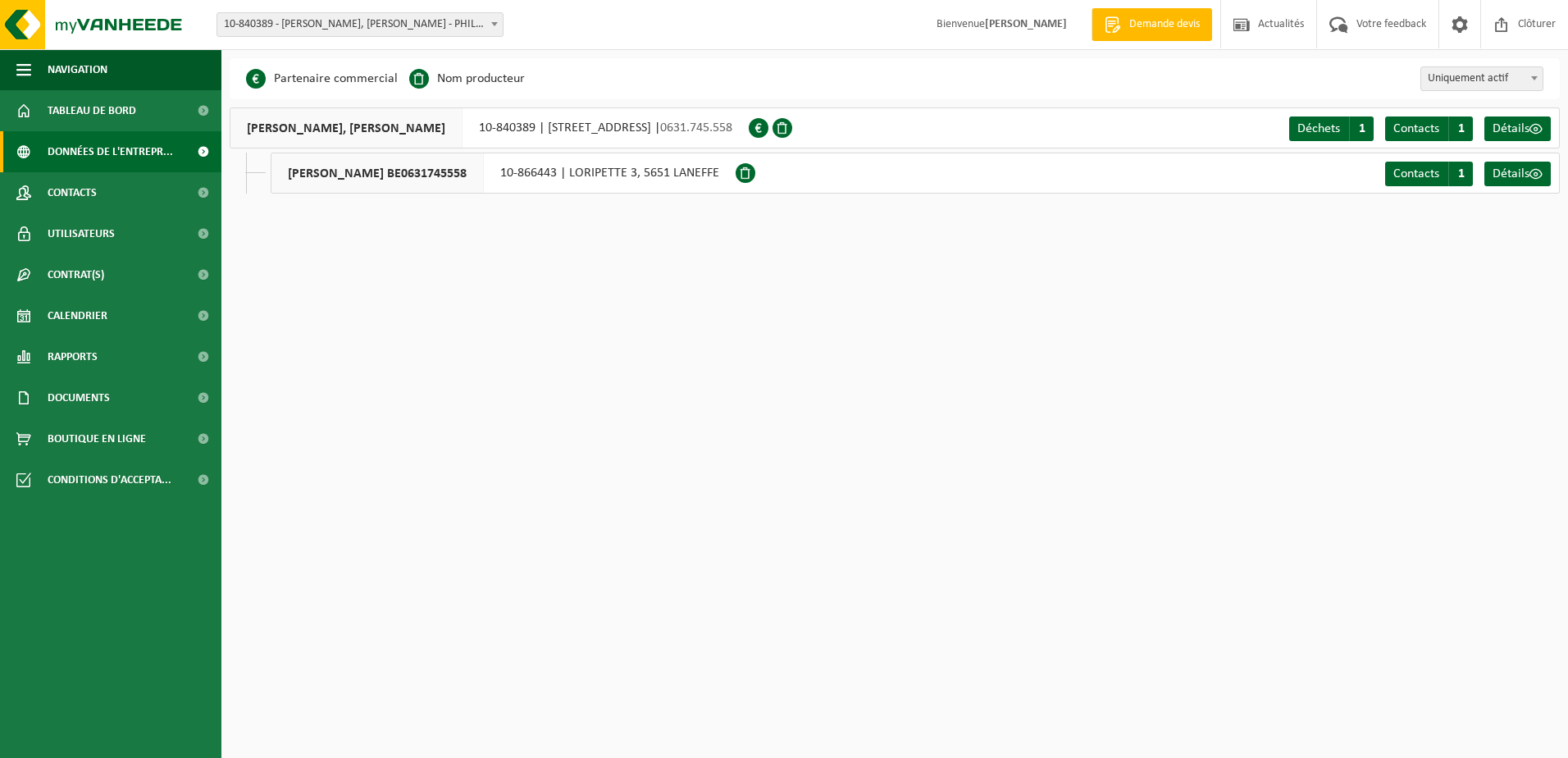
click at [313, 79] on li "Partenaire commercial" at bounding box center [322, 79] width 152 height 24
click at [419, 76] on span at bounding box center [419, 79] width 20 height 20
click at [321, 173] on span "ROBERT CHRISTOPHE BE0631745558" at bounding box center [378, 173] width 213 height 39
drag, startPoint x: 484, startPoint y: 171, endPoint x: 351, endPoint y: 163, distance: 133.2
click at [246, 167] on ul "ROBERT CHRISTOPHE BE0631745558 10-866443 | LORIPETTE 3, 5651 LANEFFE Contacts C…" at bounding box center [903, 173] width 1314 height 41
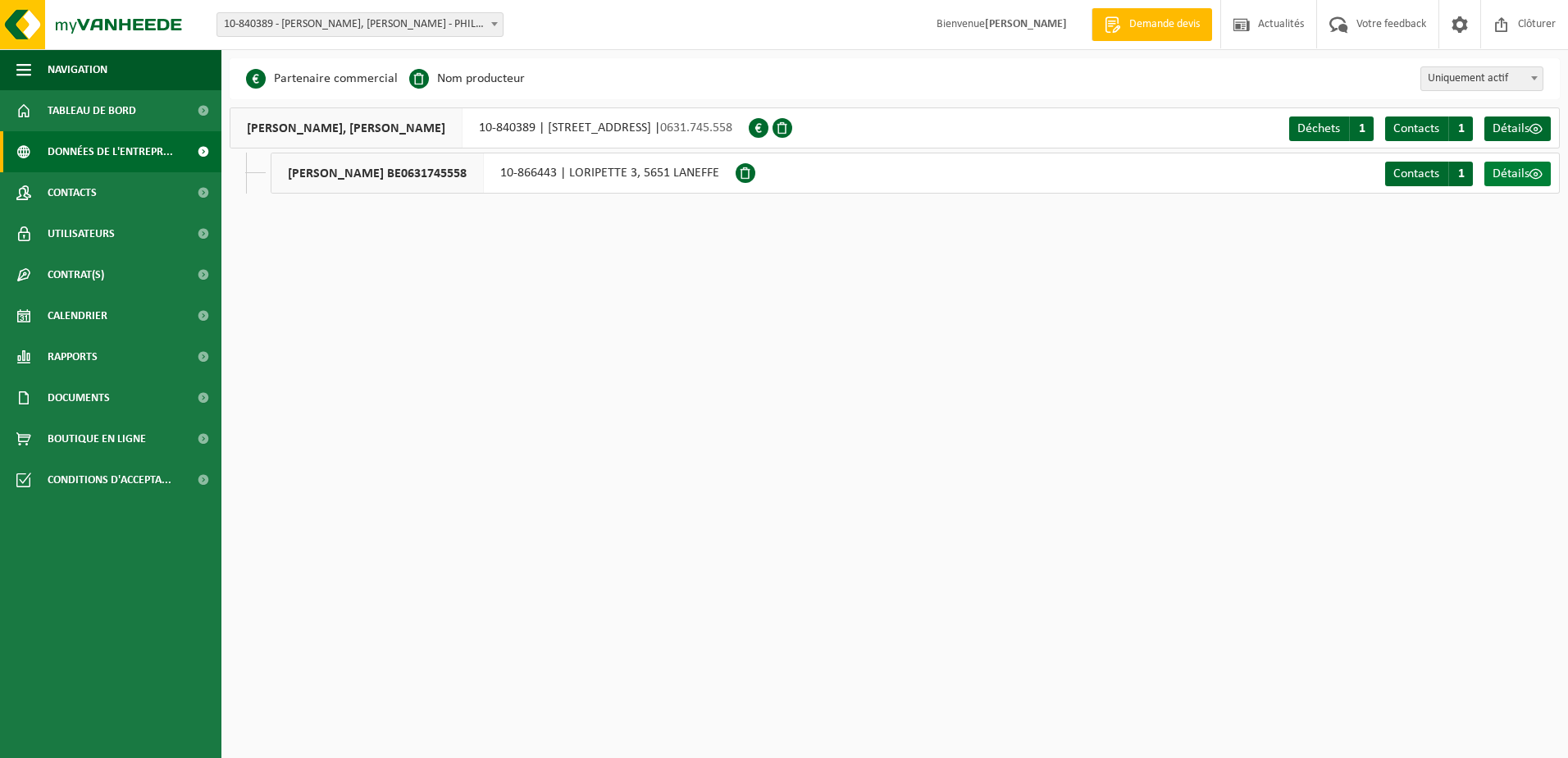
click at [1520, 168] on span "Détails" at bounding box center [1511, 174] width 37 height 13
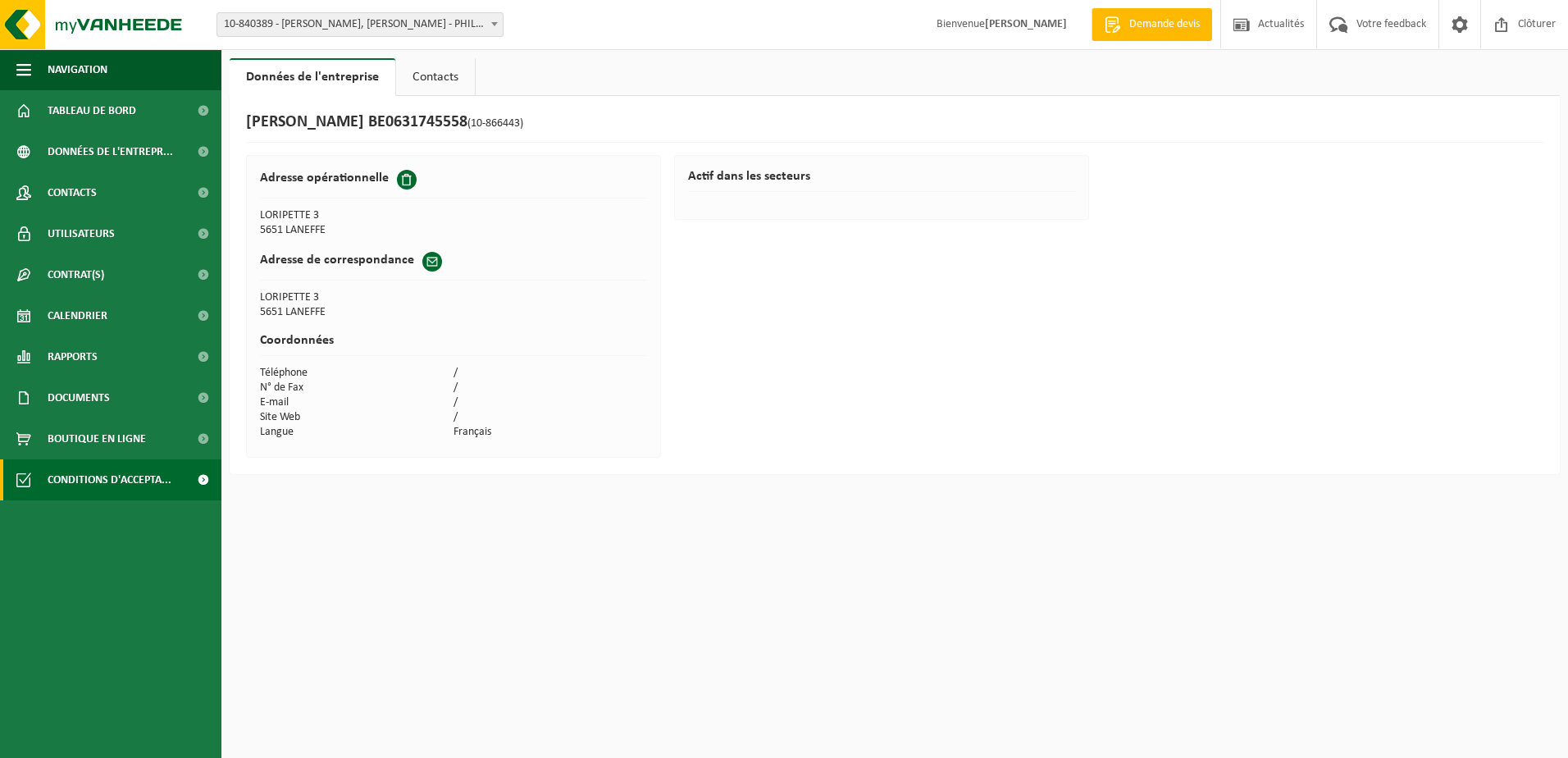
click at [87, 477] on span "Conditions d'accepta..." at bounding box center [110, 480] width 124 height 41
